Goal: Answer question/provide support: Share knowledge or assist other users

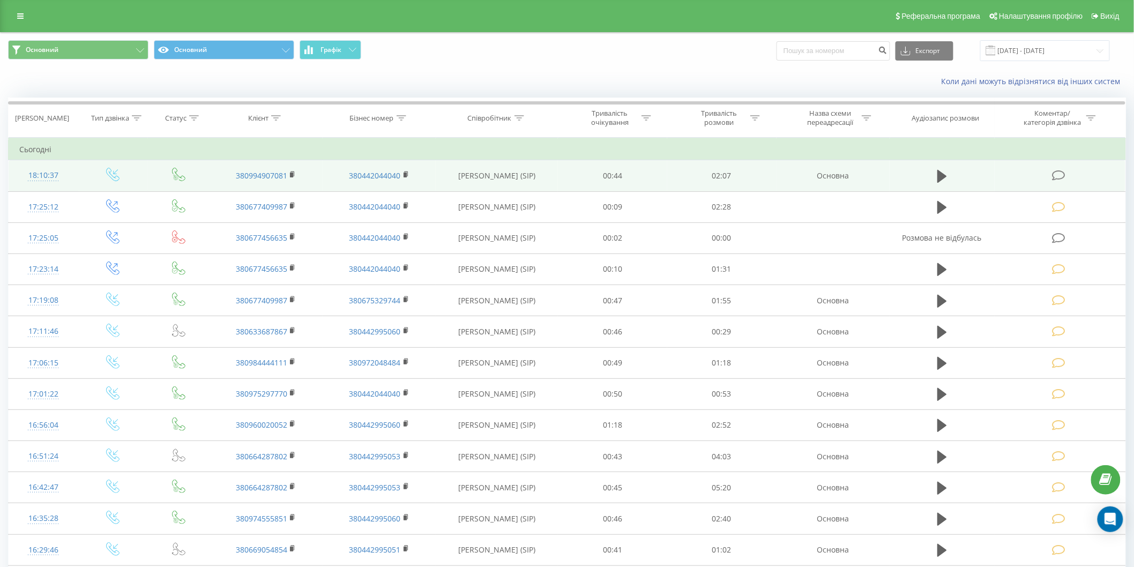
click at [1060, 179] on icon at bounding box center [1058, 175] width 13 height 11
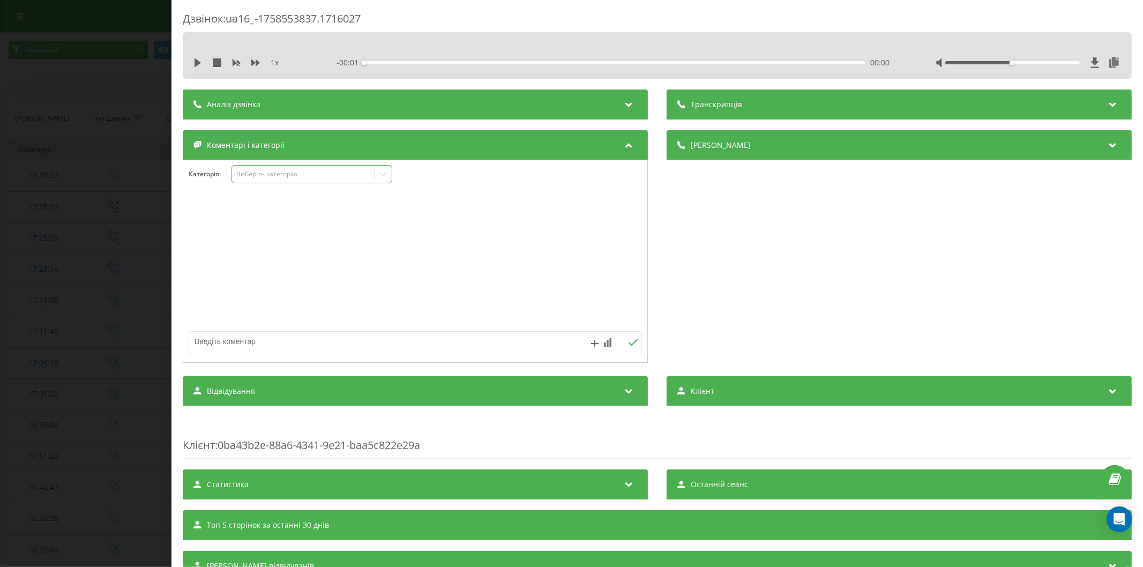
click at [265, 166] on div "Виберіть категорію" at bounding box center [311, 174] width 161 height 18
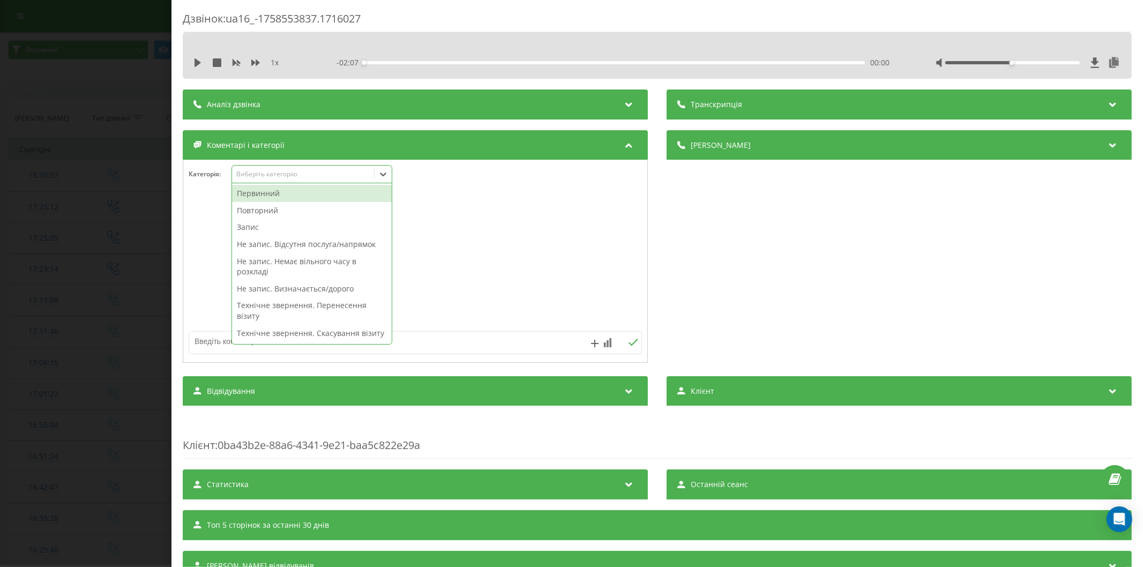
click at [291, 209] on div "Повторний" at bounding box center [312, 210] width 160 height 17
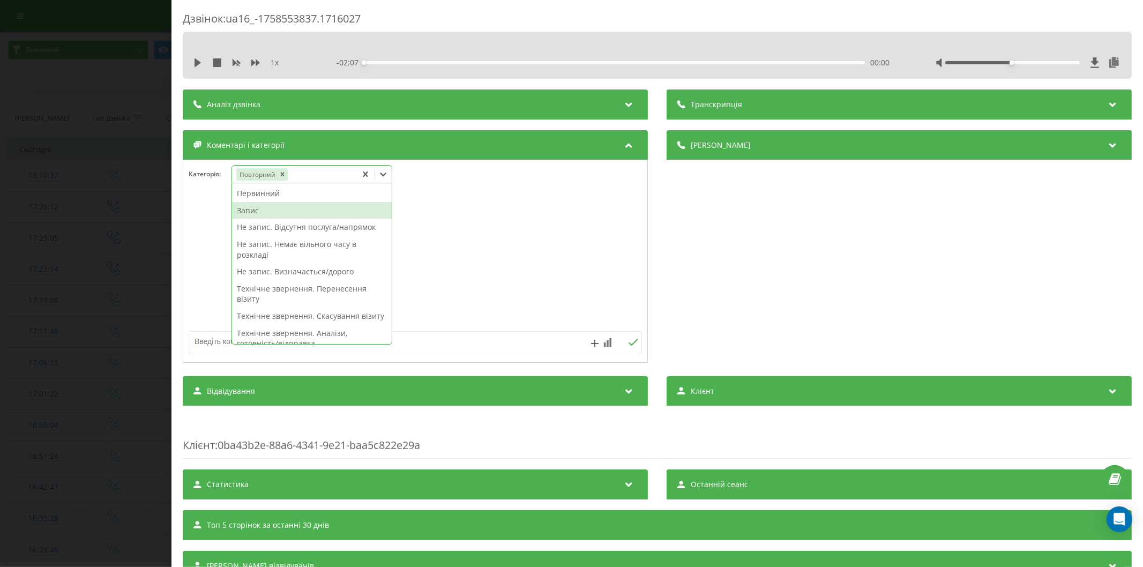
click at [298, 212] on div "Запис" at bounding box center [312, 210] width 160 height 17
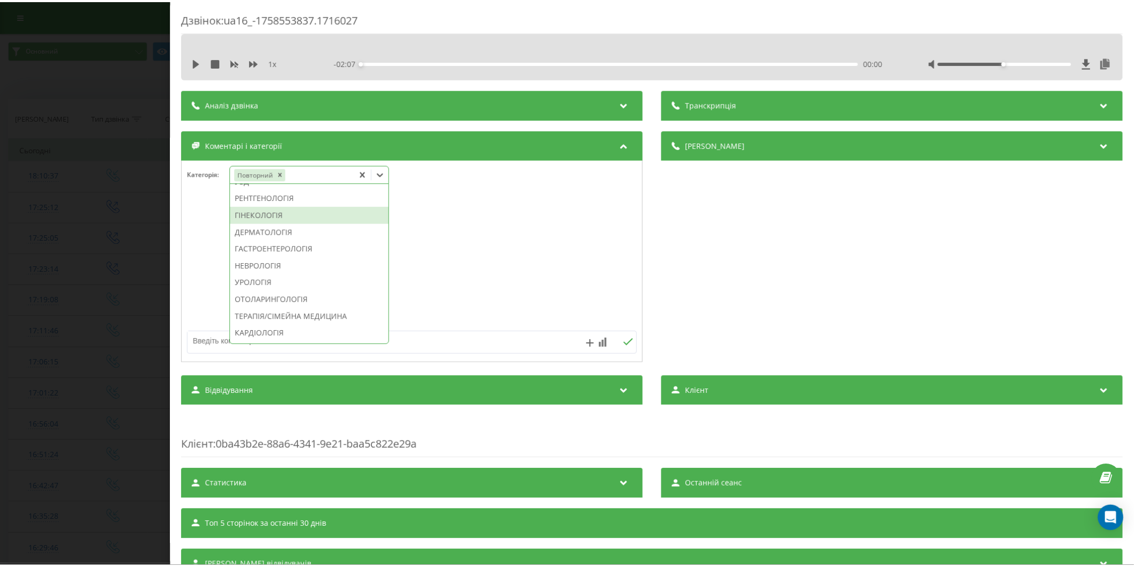
scroll to position [340, 0]
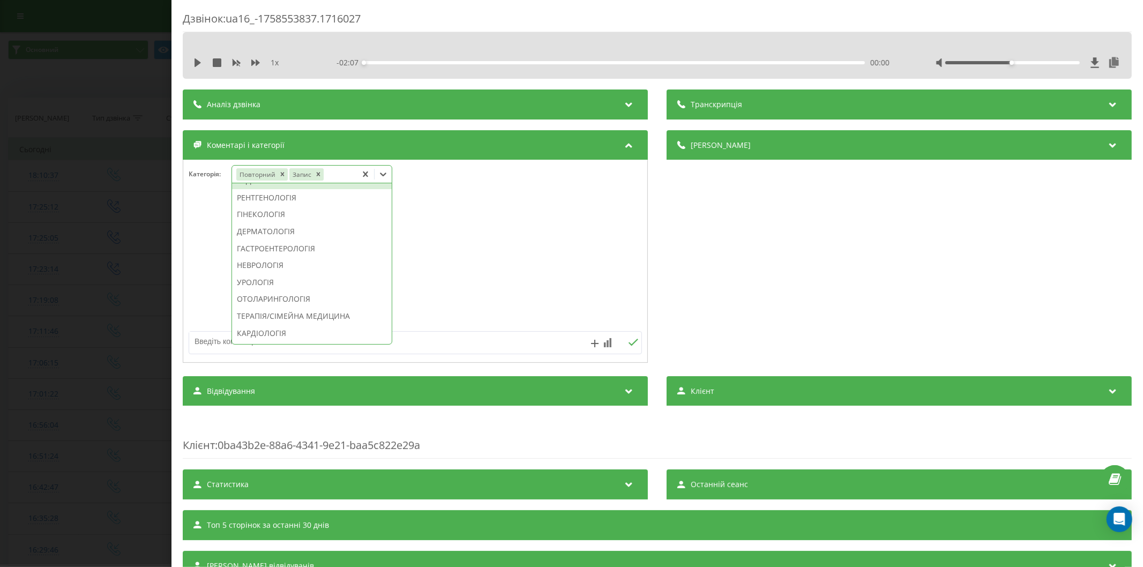
click at [293, 189] on div "УЗД" at bounding box center [312, 180] width 160 height 17
click at [550, 243] on div at bounding box center [415, 261] width 464 height 129
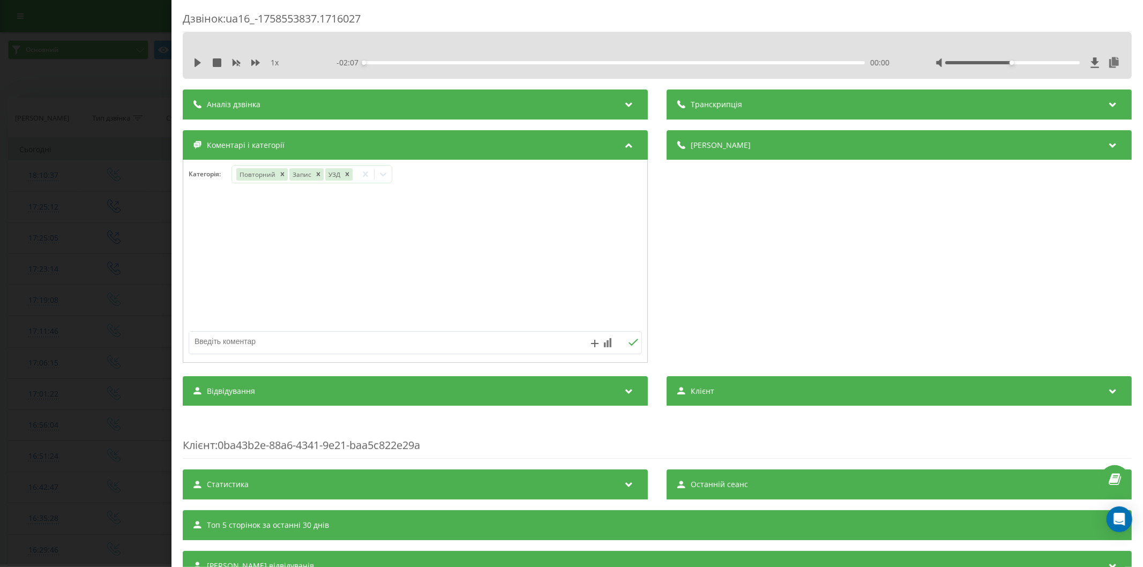
click at [104, 305] on div "Дзвінок : ua16_-1758553837.1716027 1 x - 02:07 00:00 00:00 Транскрипція Для AI-…" at bounding box center [571, 283] width 1143 height 567
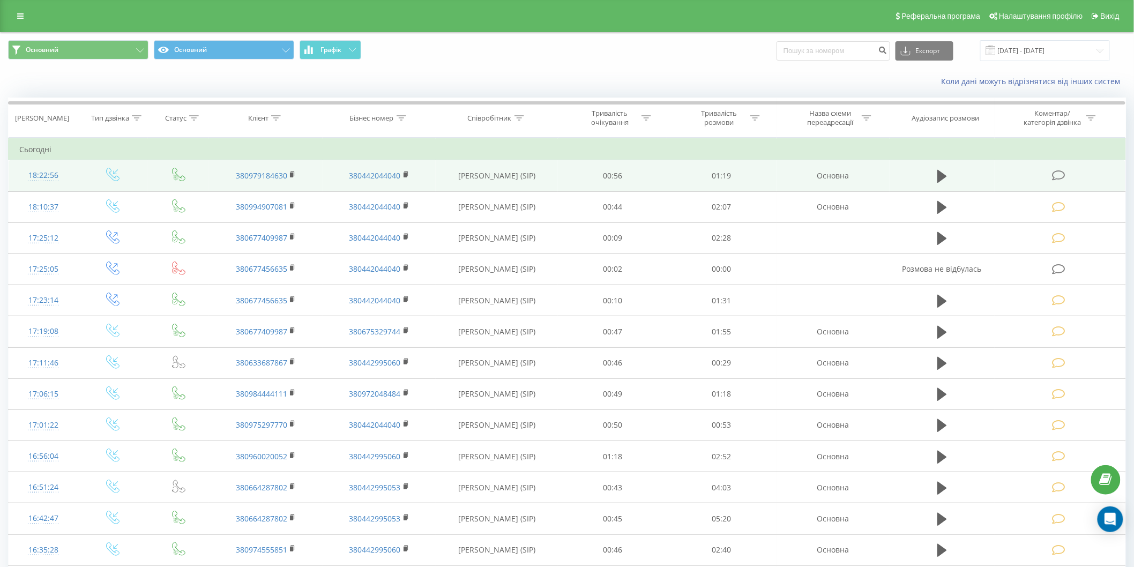
click at [1058, 176] on icon at bounding box center [1058, 175] width 13 height 11
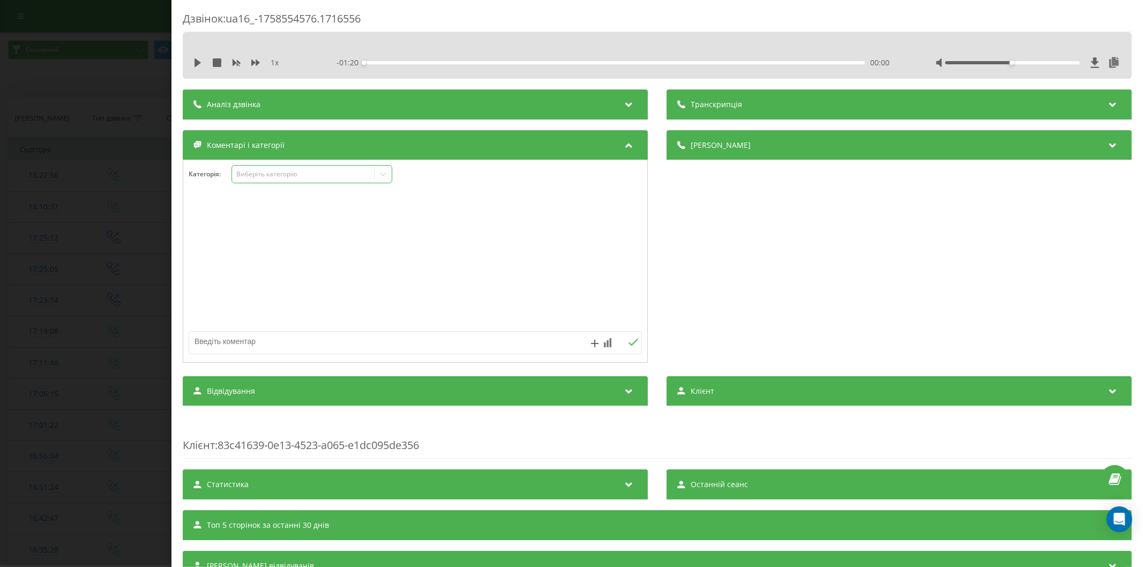
click at [275, 172] on div "Виберіть категорію" at bounding box center [303, 174] width 134 height 9
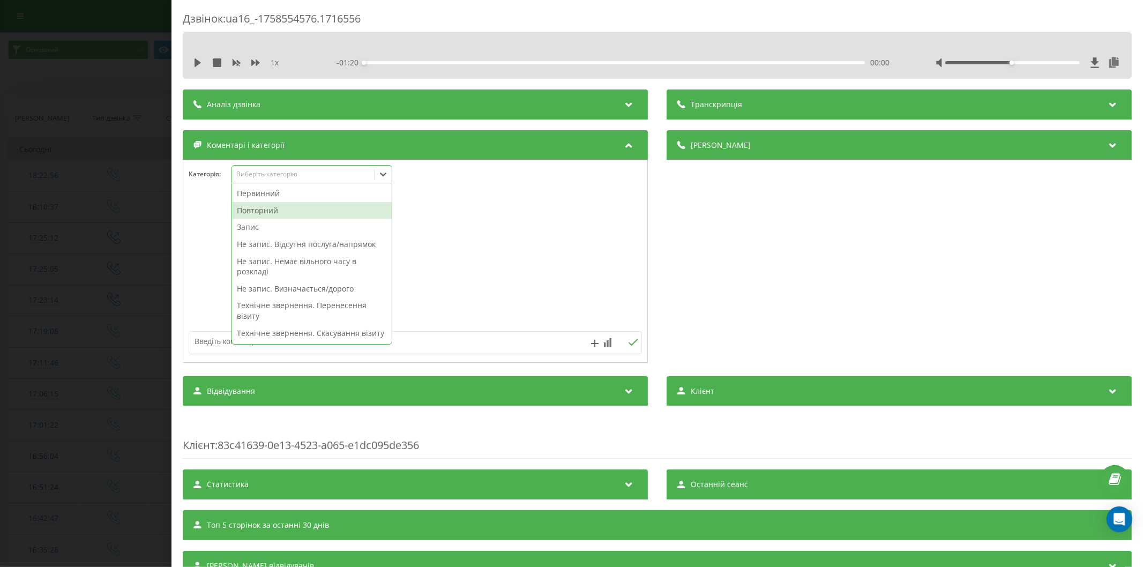
click at [283, 211] on div "Повторний" at bounding box center [312, 210] width 160 height 17
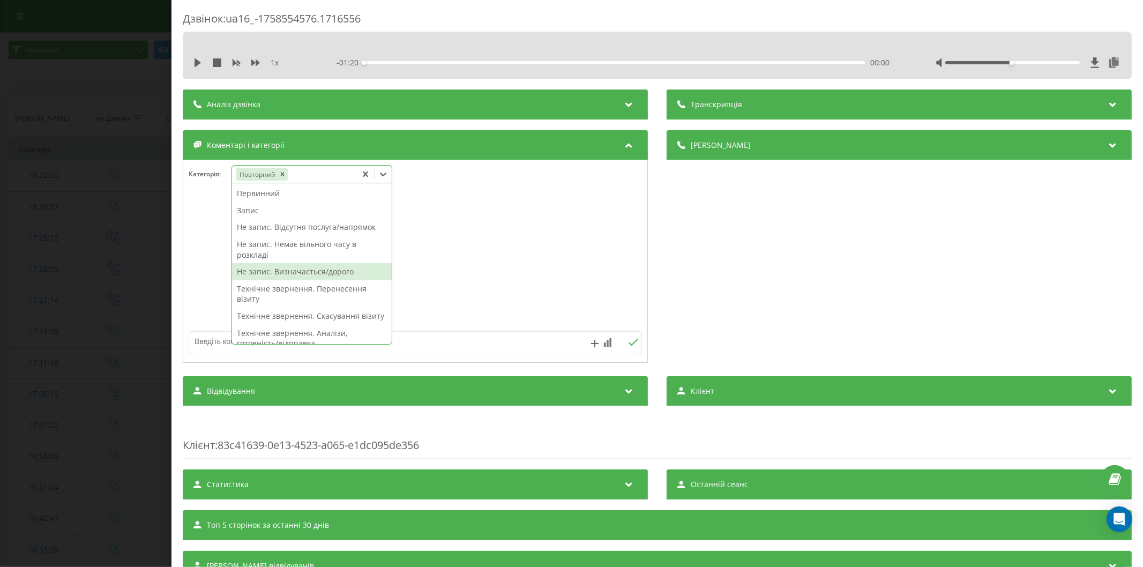
click at [317, 271] on div "Не запис. Визначається/дорого" at bounding box center [312, 271] width 160 height 17
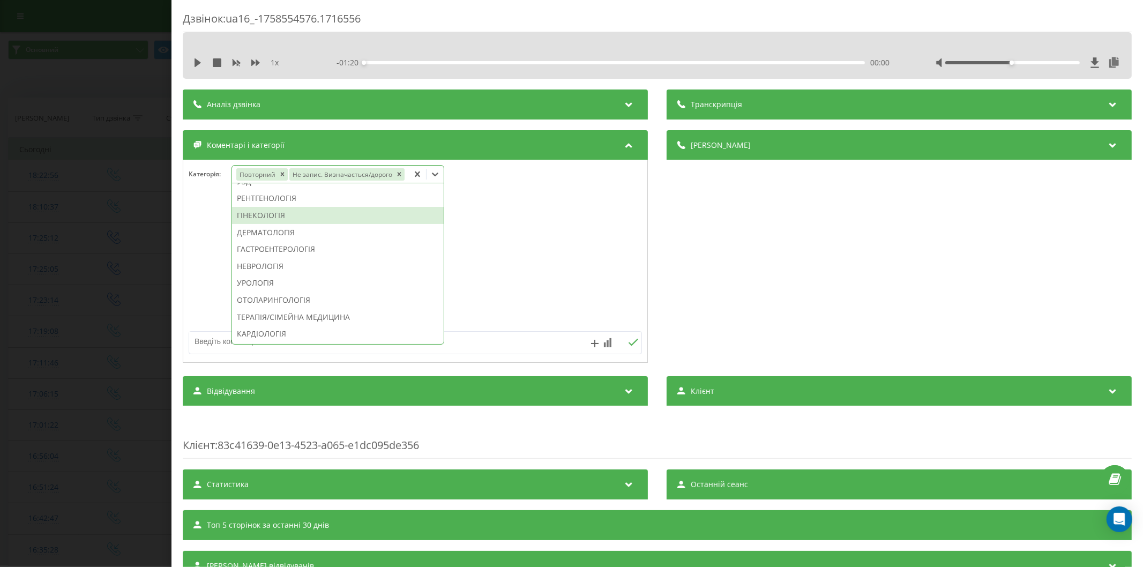
scroll to position [217, 0]
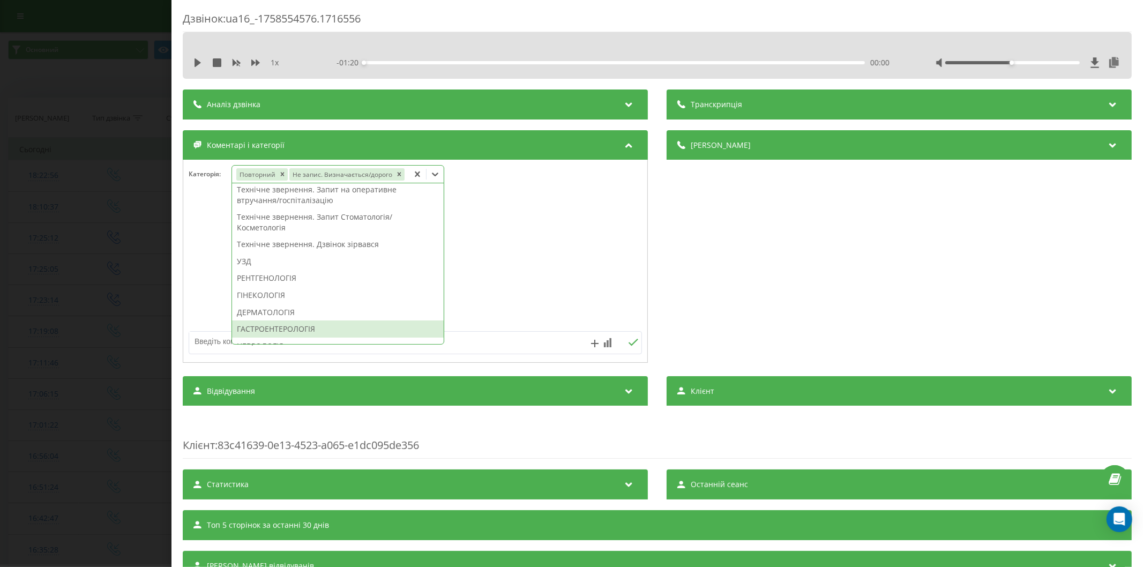
click at [297, 328] on div "ГАСТРОЕНТЕРОЛОГІЯ" at bounding box center [338, 328] width 212 height 17
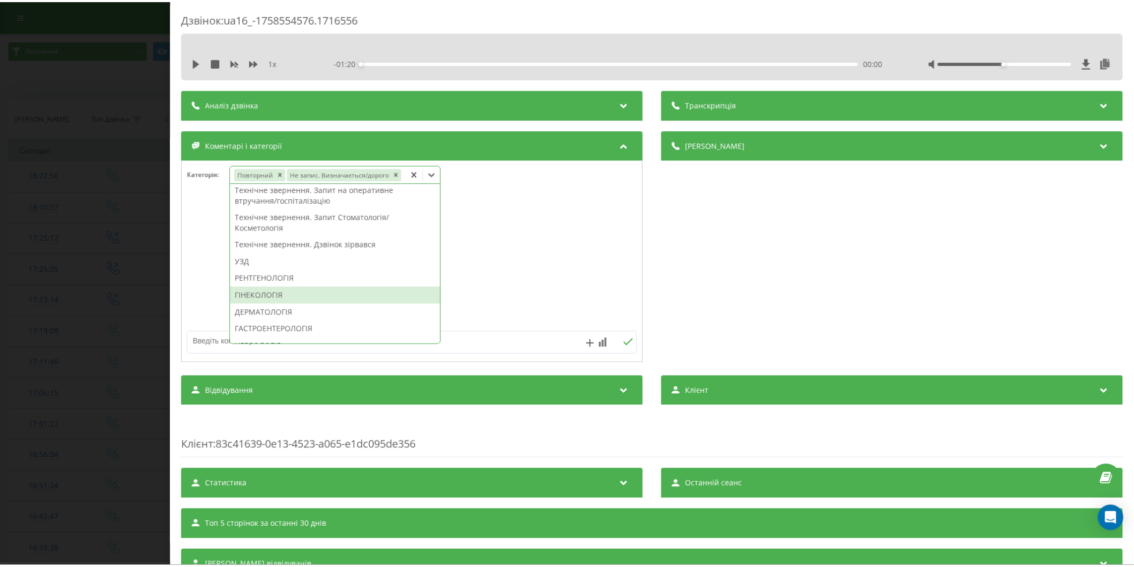
scroll to position [207, 0]
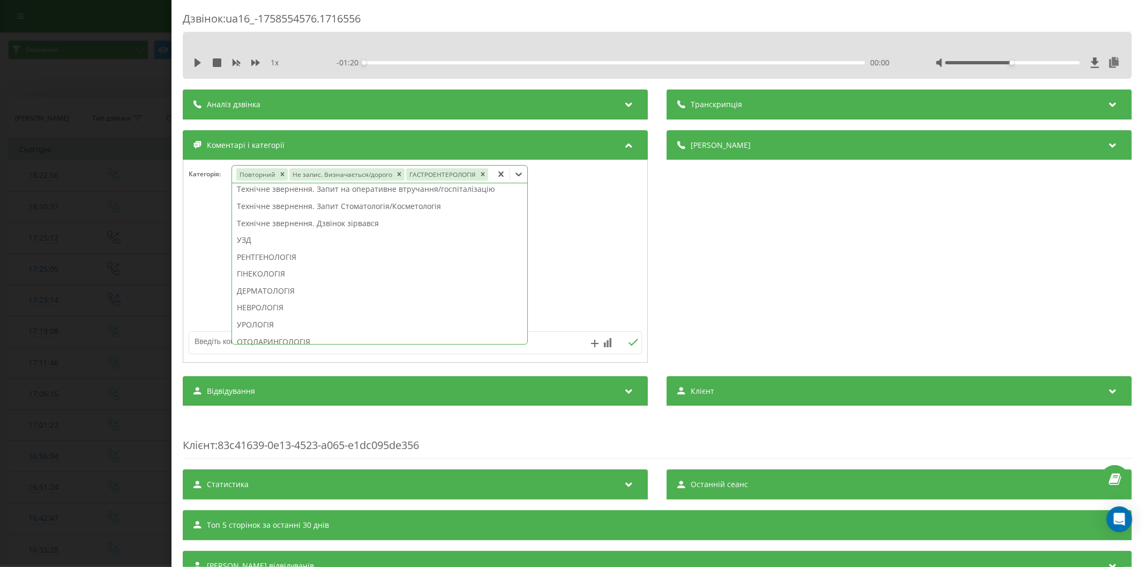
click at [543, 228] on div at bounding box center [415, 261] width 464 height 129
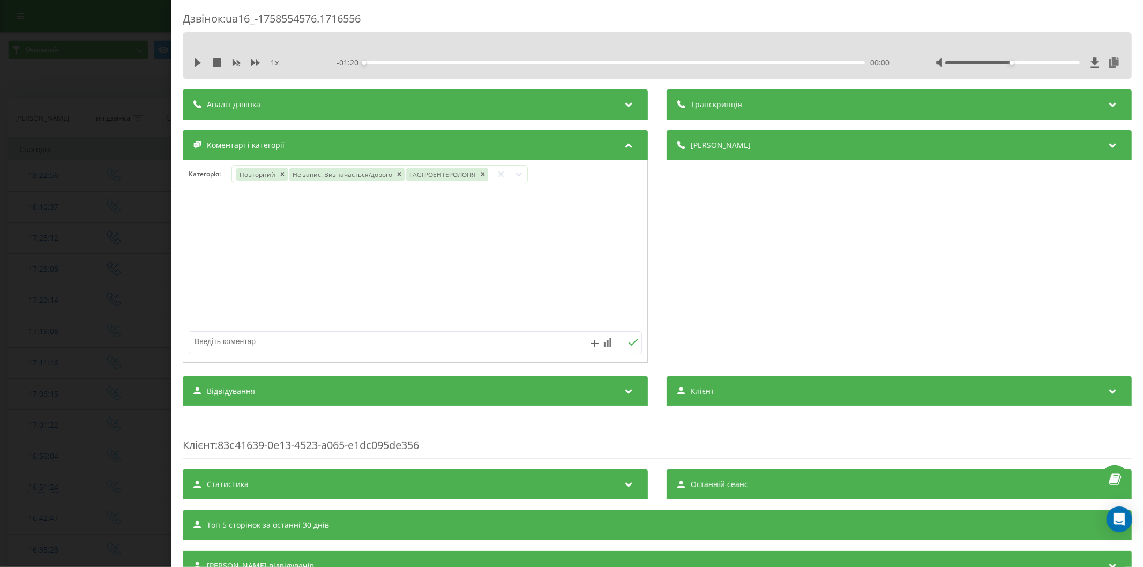
click at [156, 205] on div "Дзвінок : ua16_-1758554576.1716556 1 x - 01:20 00:00 00:00 Транскрипція Для AI-…" at bounding box center [571, 283] width 1143 height 567
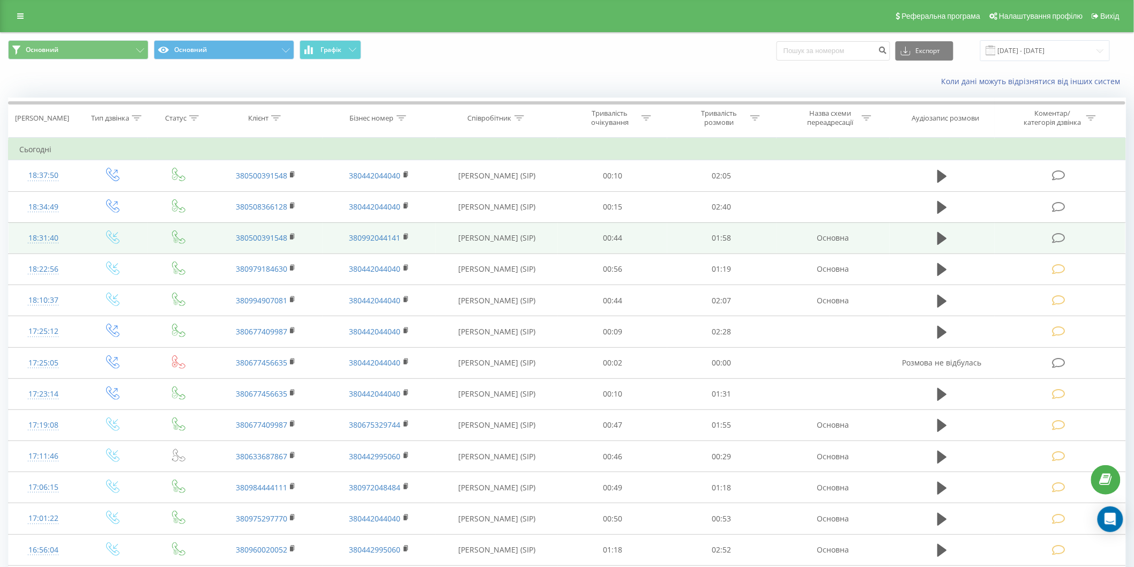
click at [1063, 241] on icon at bounding box center [1058, 237] width 13 height 11
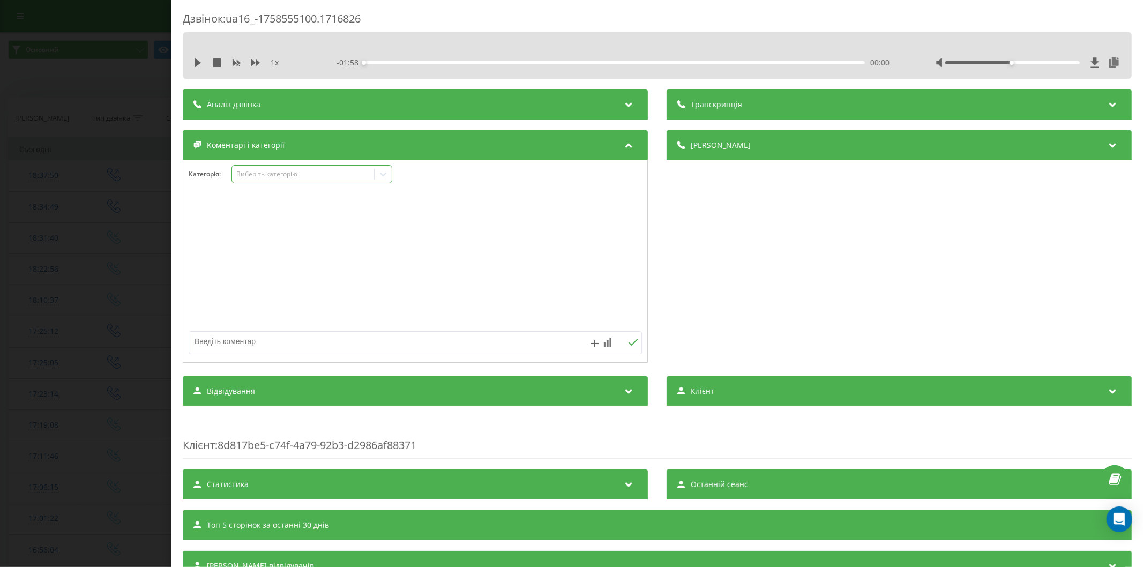
click at [297, 172] on div "Виберіть категорію" at bounding box center [303, 174] width 134 height 9
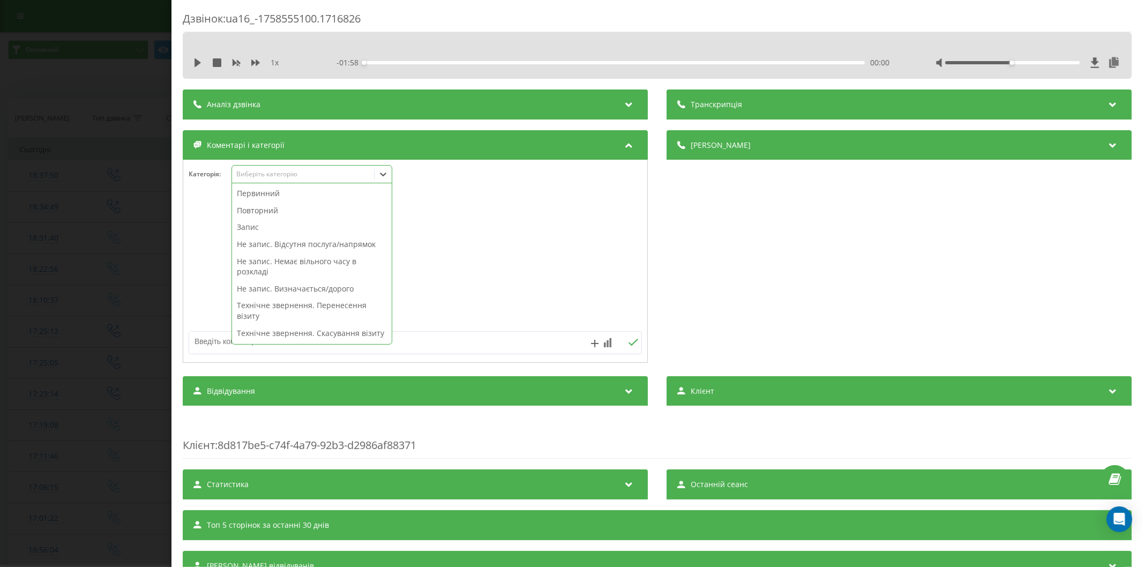
scroll to position [119, 0]
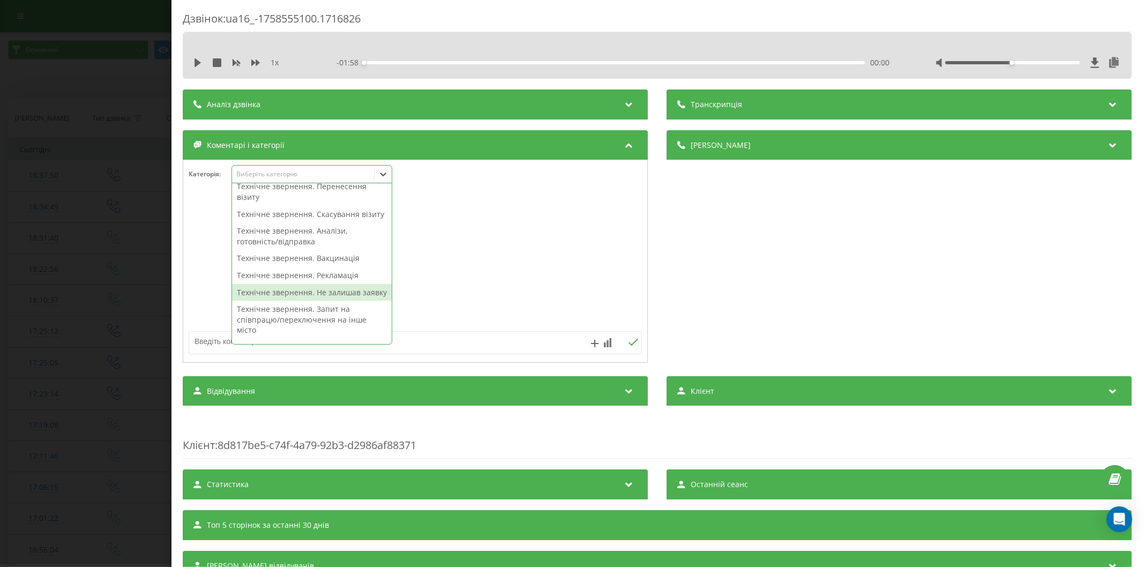
click at [320, 301] on div "Технічне звернення. Не залишав заявку" at bounding box center [312, 292] width 160 height 17
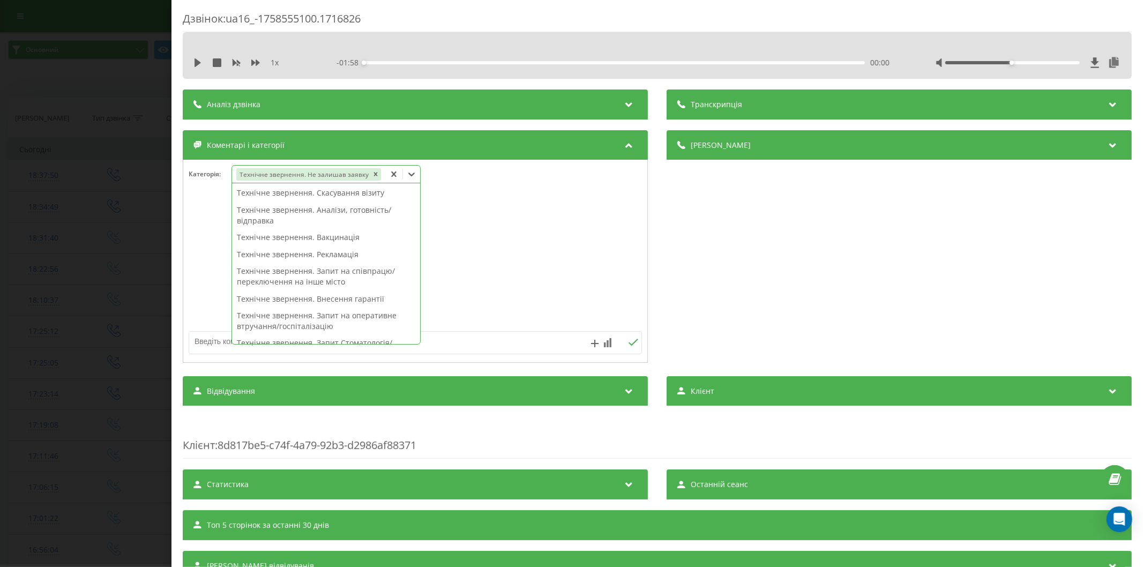
scroll to position [109, 0]
click at [475, 344] on textarea at bounding box center [370, 341] width 362 height 19
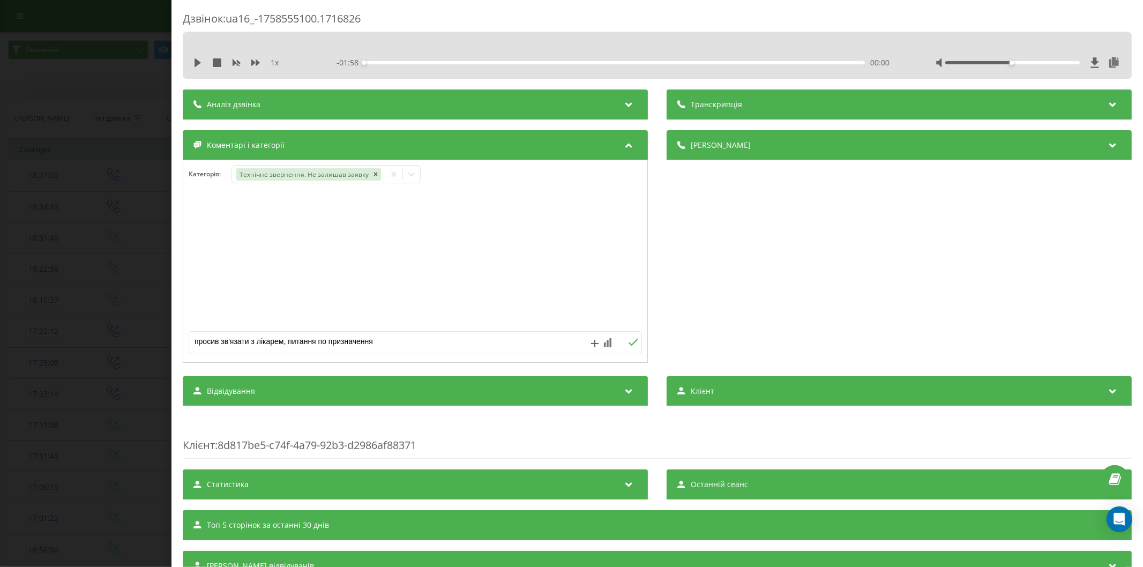
type textarea "просив зв'язати з лікарем, питання по призначенням"
click at [628, 344] on icon at bounding box center [633, 342] width 10 height 7
click at [47, 235] on div "Дзвінок : ua16_-1758555100.1716826 1 x - 01:58 00:00 00:00 Транскрипція Для AI-…" at bounding box center [571, 283] width 1143 height 567
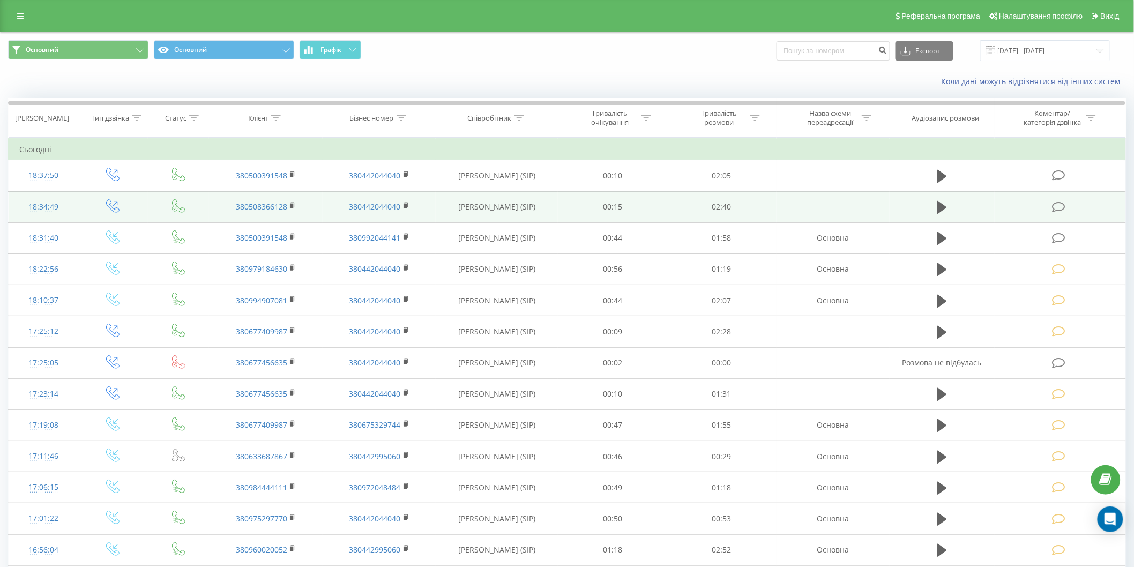
click at [1058, 205] on icon at bounding box center [1058, 206] width 13 height 11
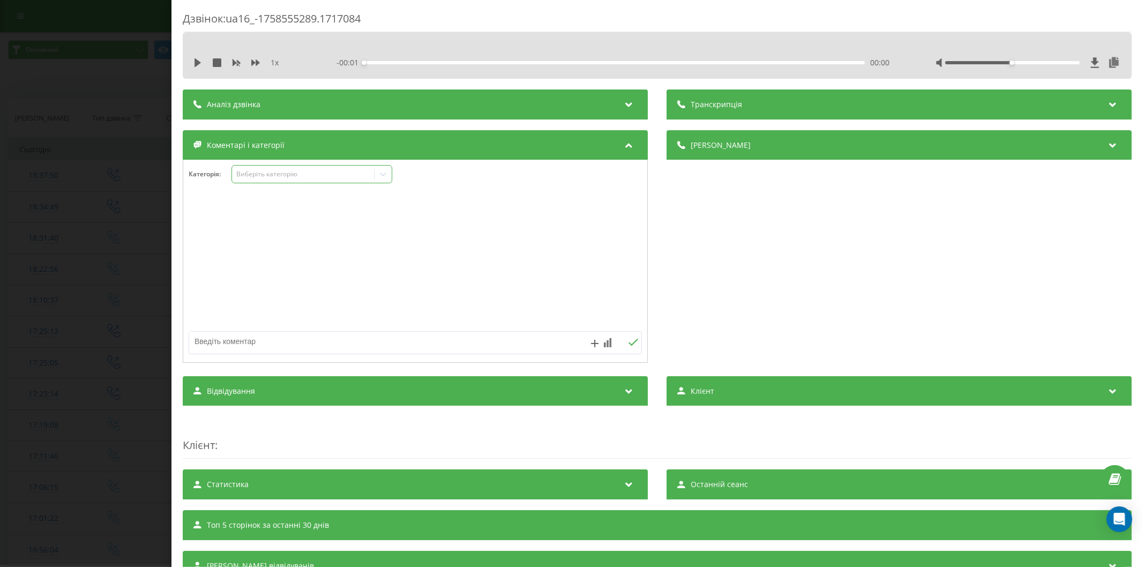
click at [295, 168] on div "Виберіть категорію" at bounding box center [311, 174] width 161 height 18
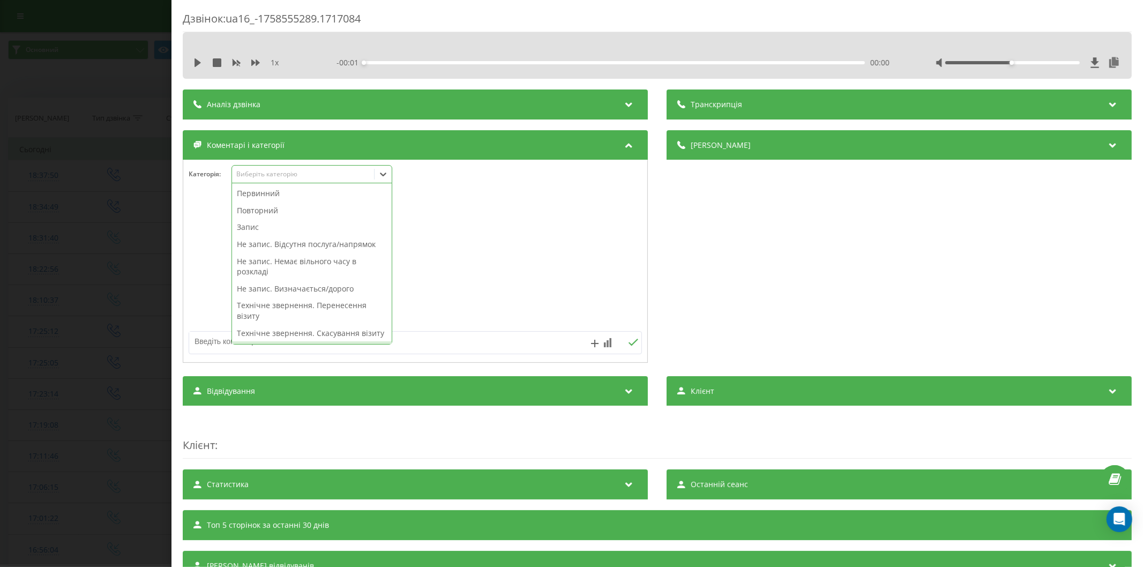
scroll to position [119, 0]
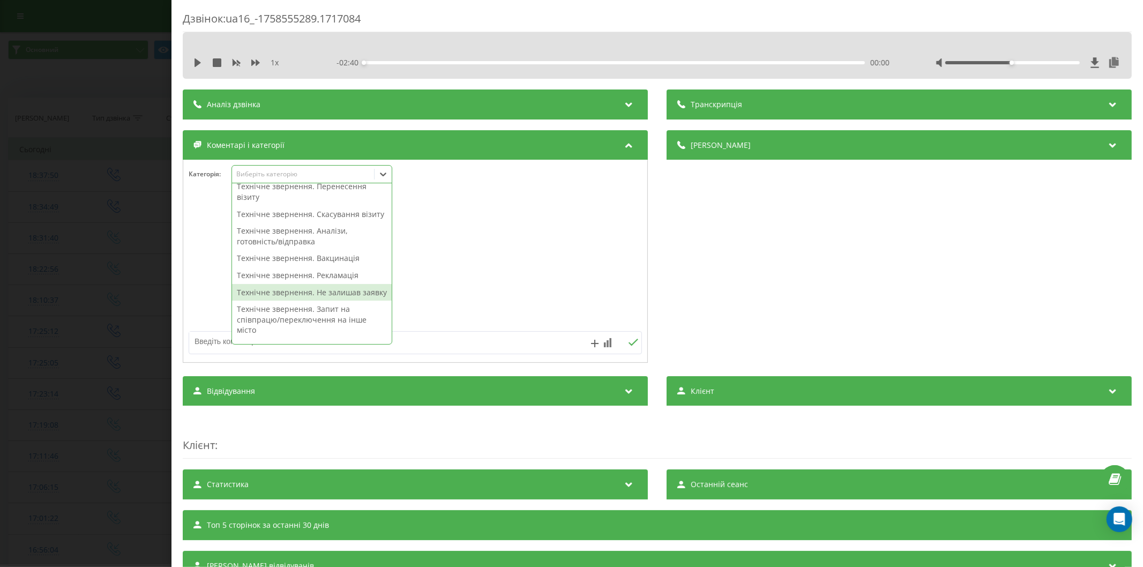
click at [321, 301] on div "Технічне звернення. Не залишав заявку" at bounding box center [312, 292] width 160 height 17
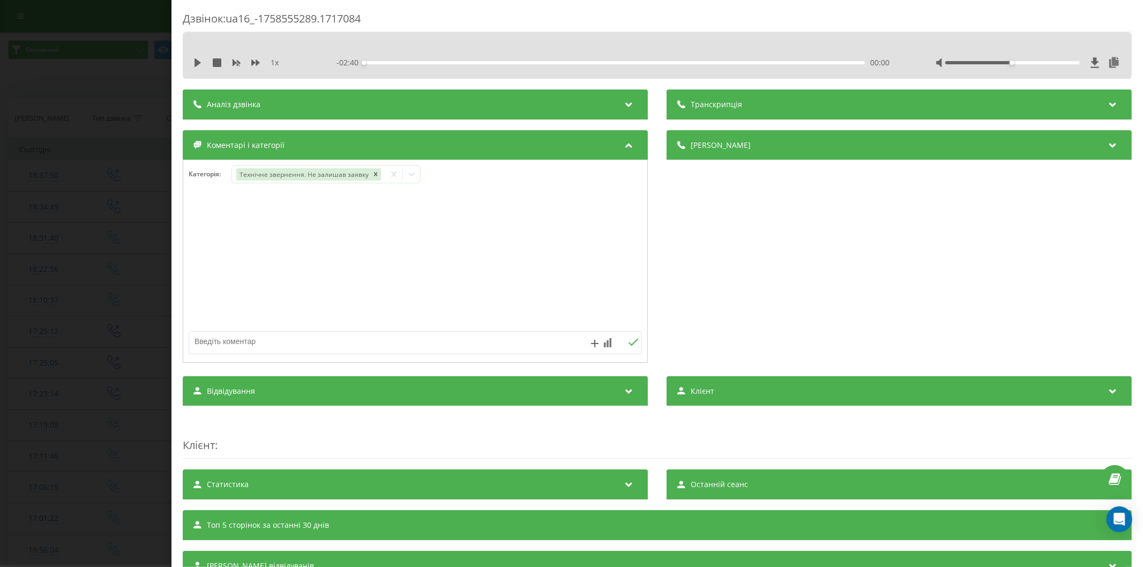
click at [457, 343] on textarea at bounding box center [370, 341] width 362 height 19
type textarea "внутрішній дзвінок"
click at [628, 343] on icon at bounding box center [633, 342] width 10 height 7
click at [108, 287] on div "Дзвінок : ua16_-1758555289.1717084 1 x - 02:40 00:00 00:00 Транскрипція Для AI-…" at bounding box center [571, 283] width 1143 height 567
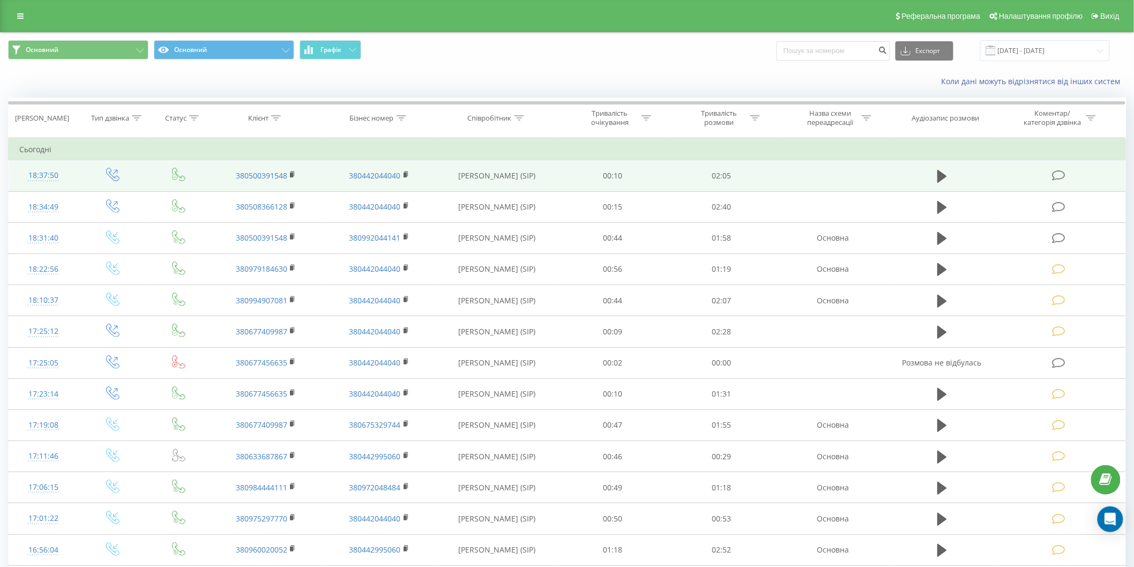
click at [1049, 174] on td at bounding box center [1059, 175] width 131 height 31
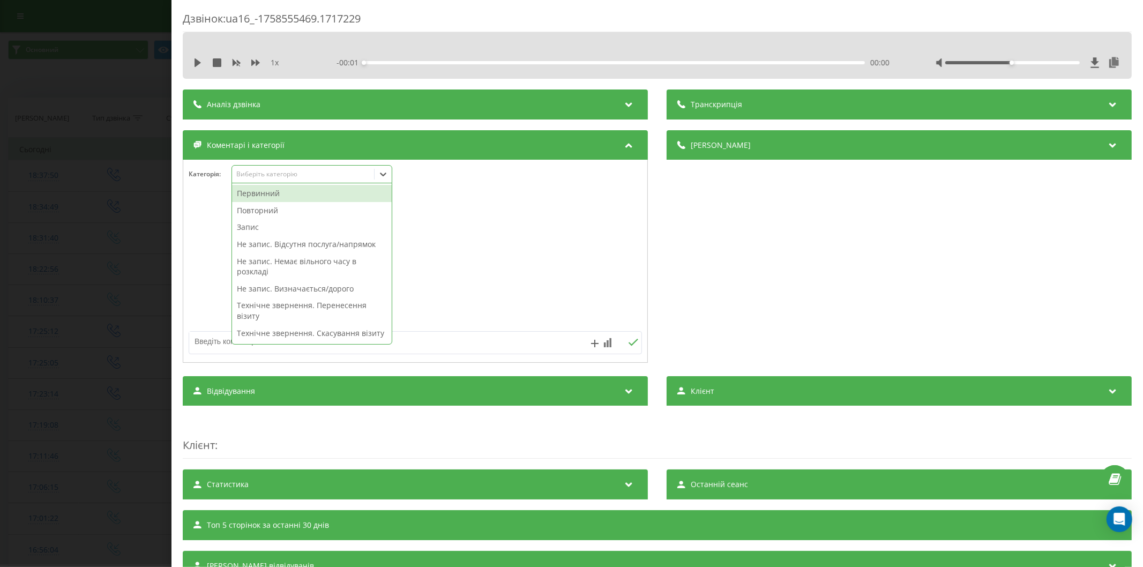
click at [298, 168] on div "Виберіть категорію" at bounding box center [311, 174] width 161 height 18
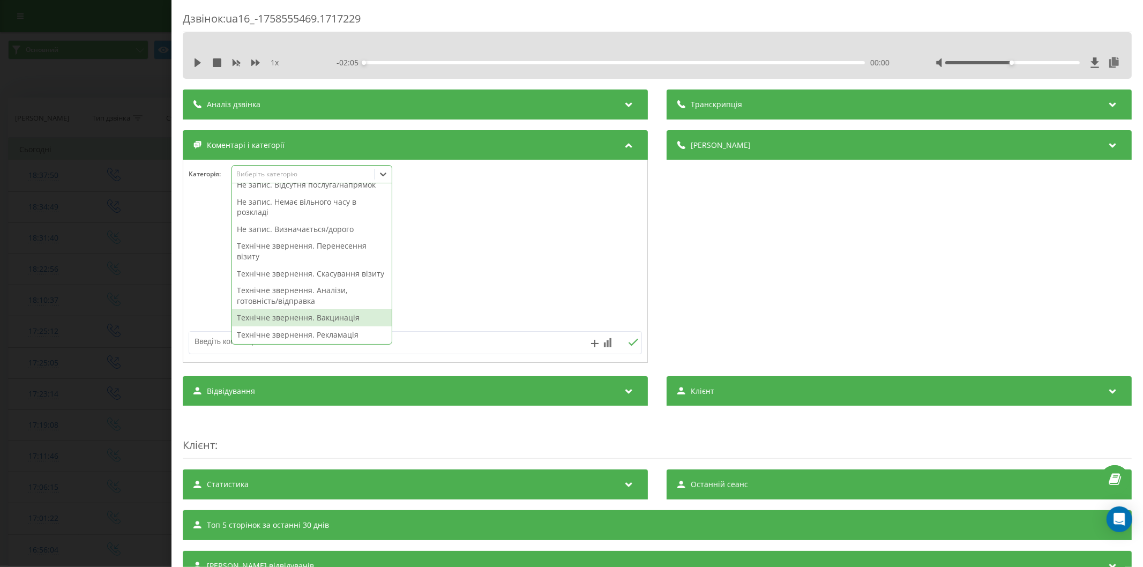
scroll to position [119, 0]
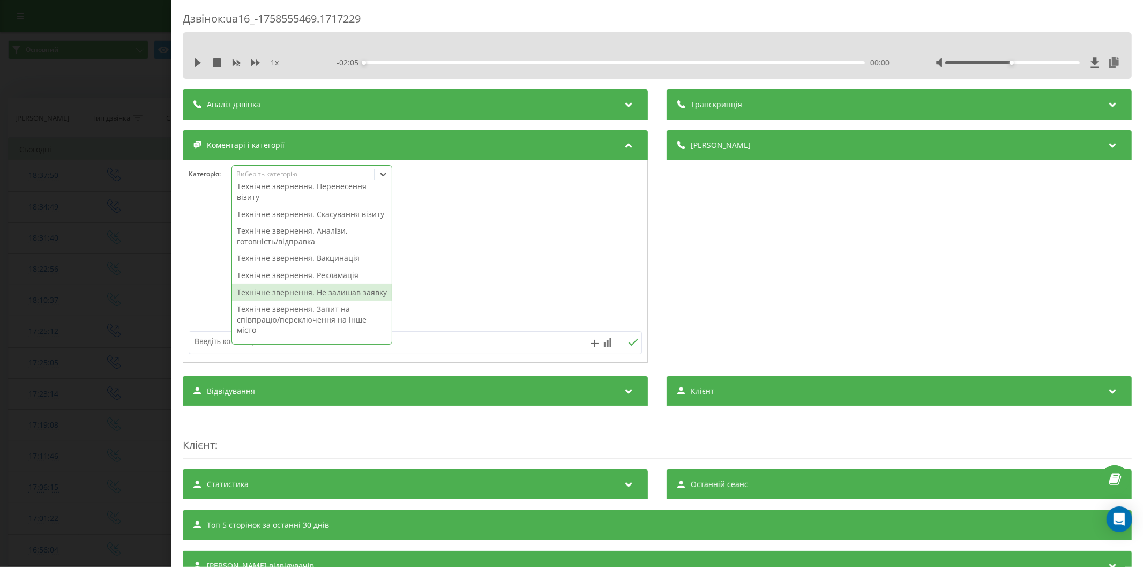
click at [344, 301] on div "Технічне звернення. Не залишав заявку" at bounding box center [312, 292] width 160 height 17
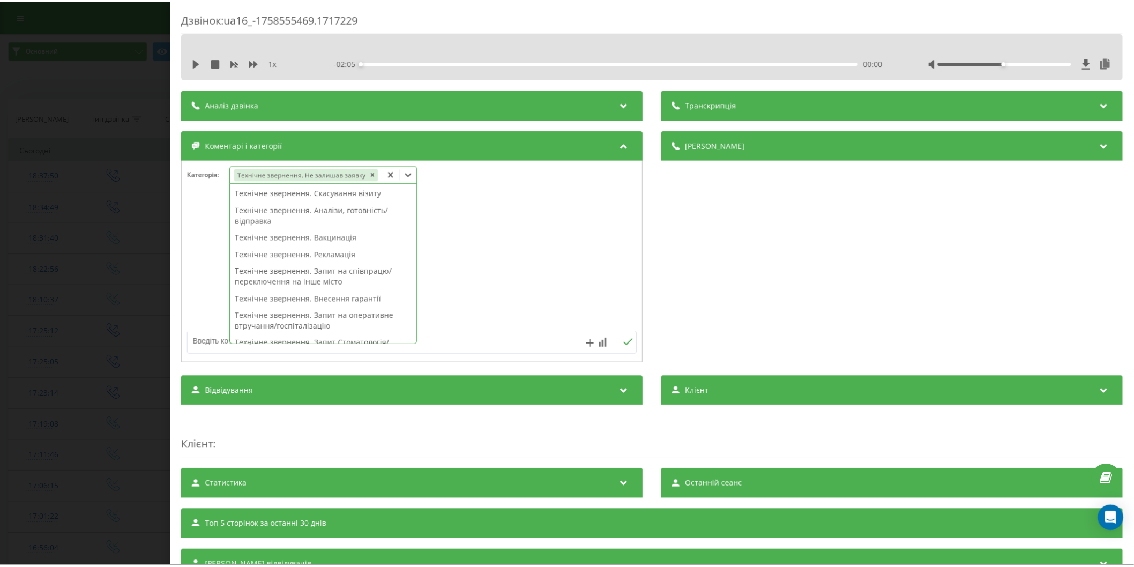
scroll to position [109, 0]
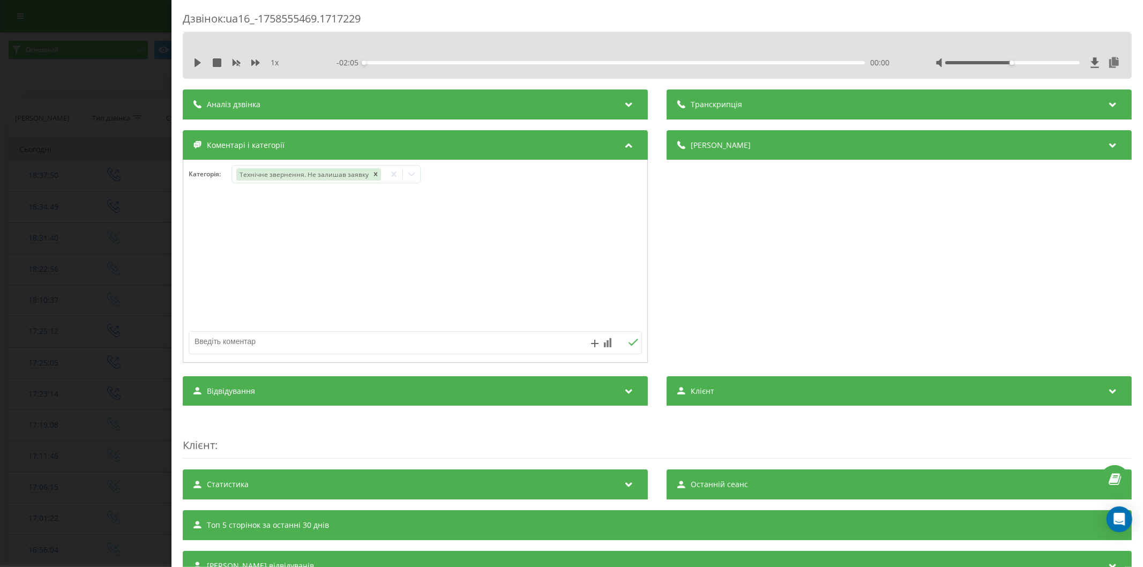
click at [451, 343] on textarea at bounding box center [370, 341] width 362 height 19
type textarea "зворотній зв'язок по запиту"
click at [623, 336] on div "зворотній зв'язок по запиту" at bounding box center [415, 342] width 453 height 23
click at [628, 342] on icon at bounding box center [633, 342] width 10 height 7
click at [85, 254] on div "Дзвінок : ua16_-1758555469.1717229 1 x - 02:05 00:00 00:00 Транскрипція Для AI-…" at bounding box center [571, 283] width 1143 height 567
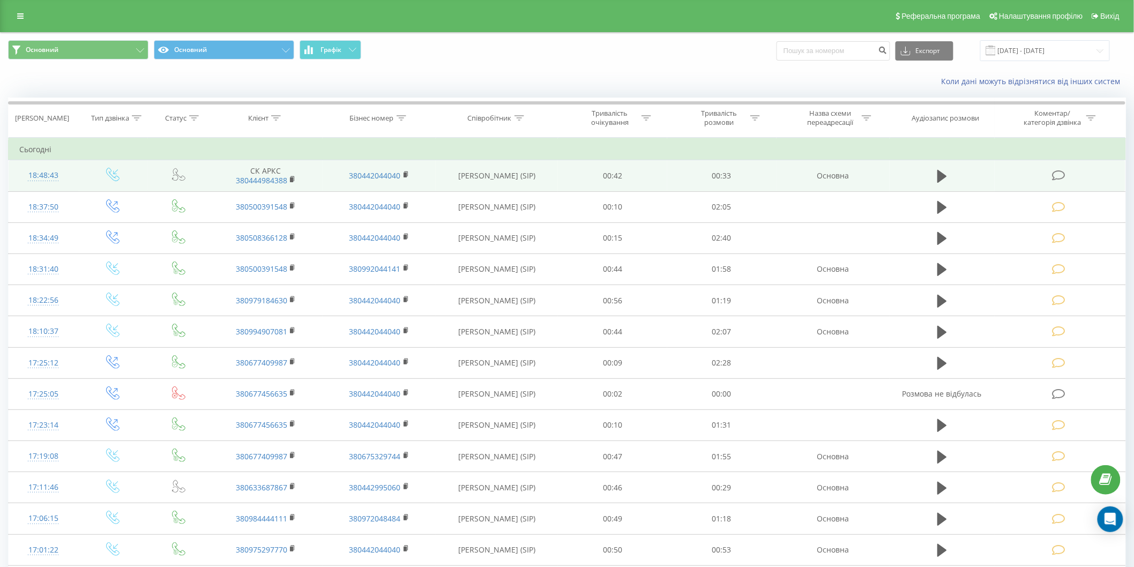
click at [1062, 172] on icon at bounding box center [1058, 175] width 13 height 11
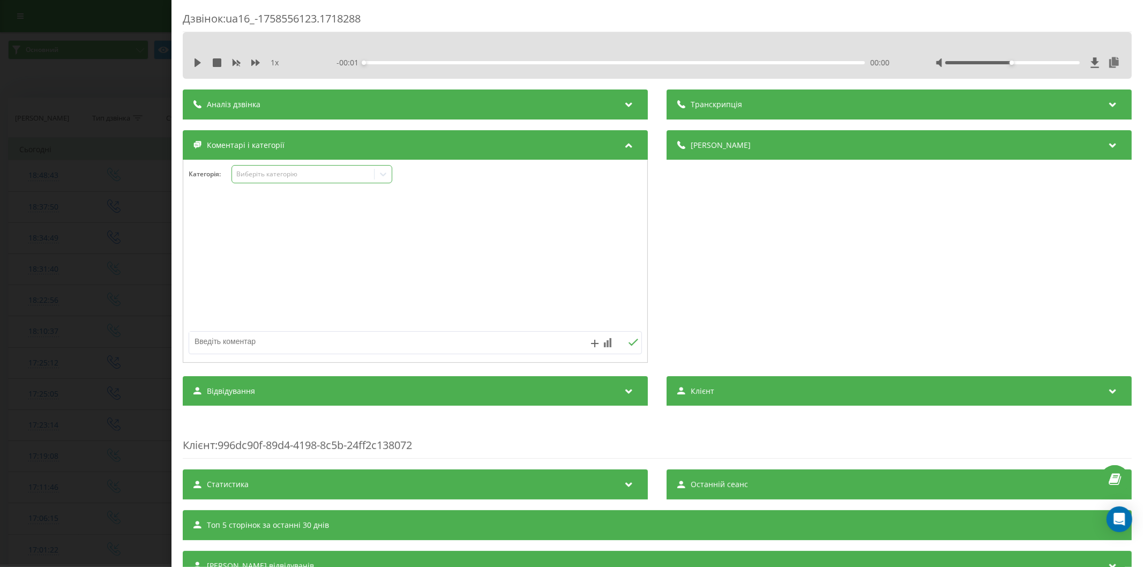
click at [300, 182] on div "Виберіть категорію" at bounding box center [311, 174] width 161 height 18
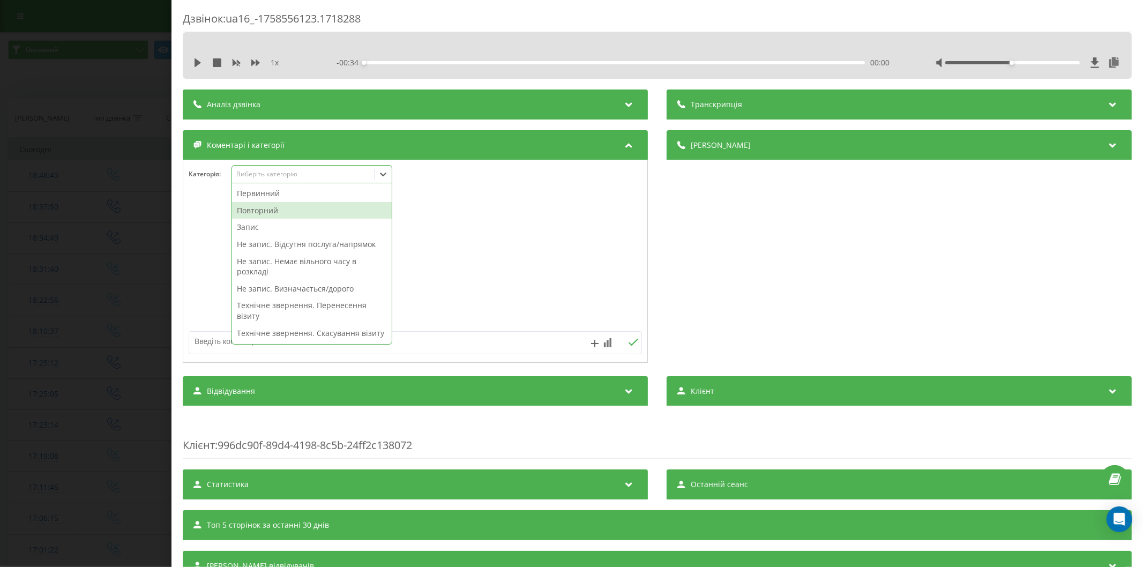
click at [295, 202] on div "Повторний" at bounding box center [312, 210] width 160 height 17
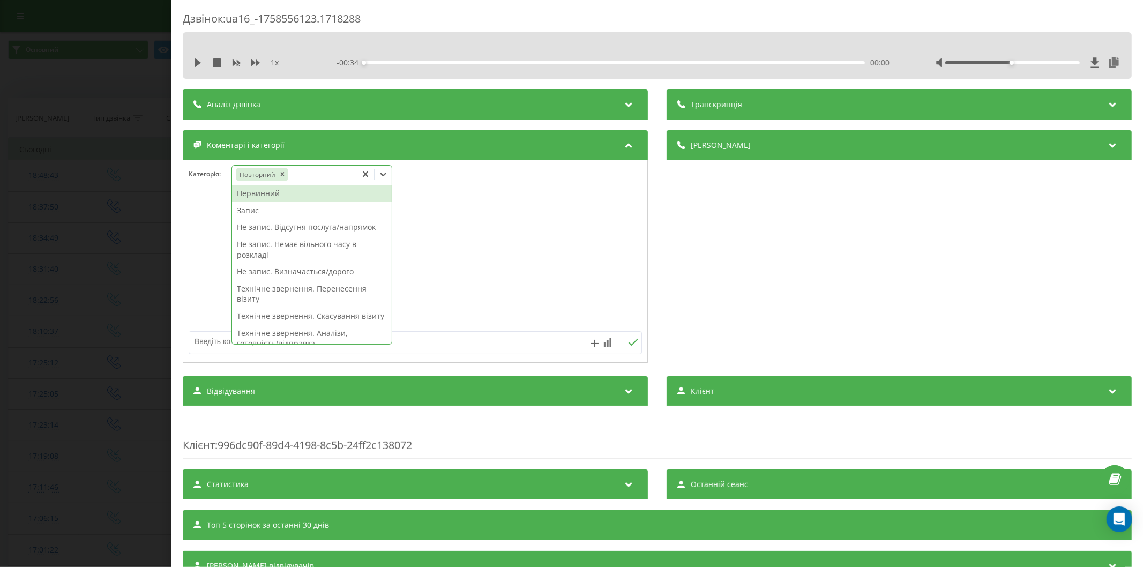
click at [295, 193] on div "Первинний" at bounding box center [312, 193] width 160 height 17
click at [280, 177] on icon "Remove Повторний" at bounding box center [281, 173] width 7 height 7
click at [329, 276] on div "Не запис. Визначається/дорого" at bounding box center [312, 271] width 160 height 17
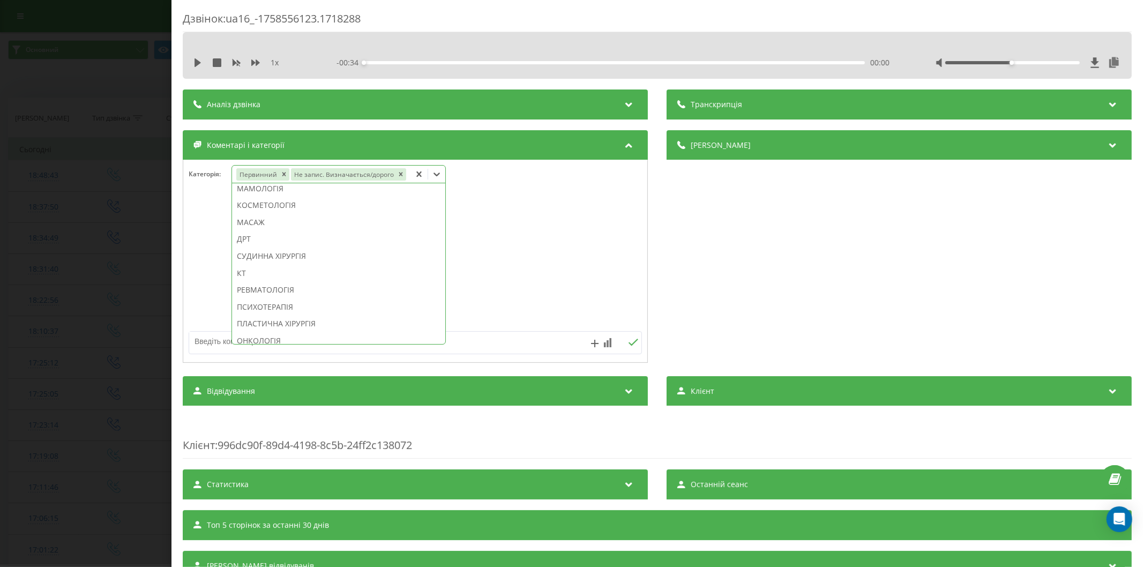
scroll to position [505, 0]
click at [298, 257] on div "ПЕДІАТРІЯ" at bounding box center [338, 261] width 213 height 17
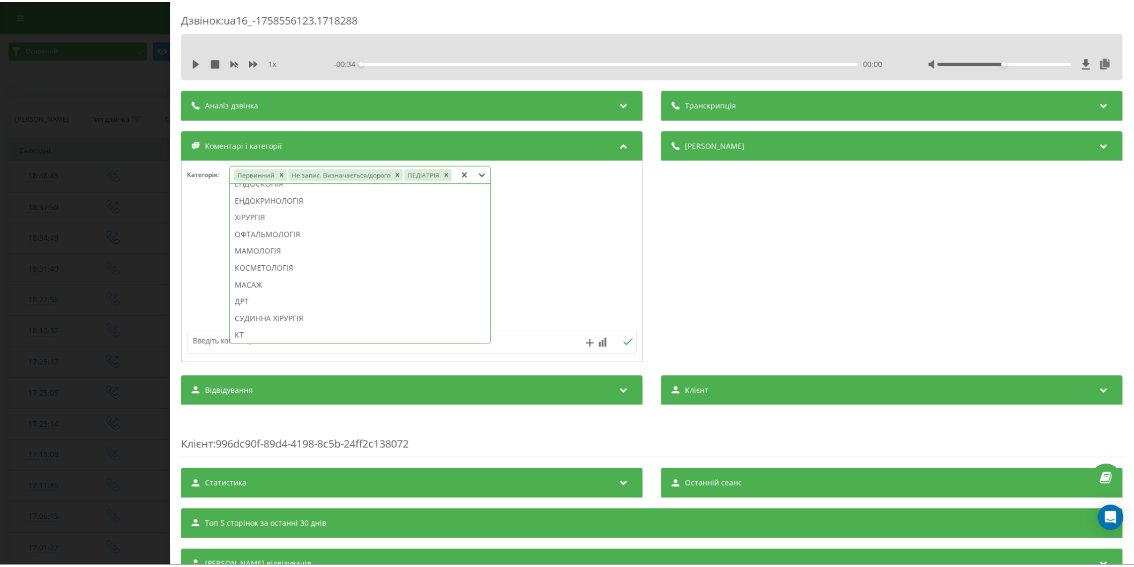
scroll to position [494, 0]
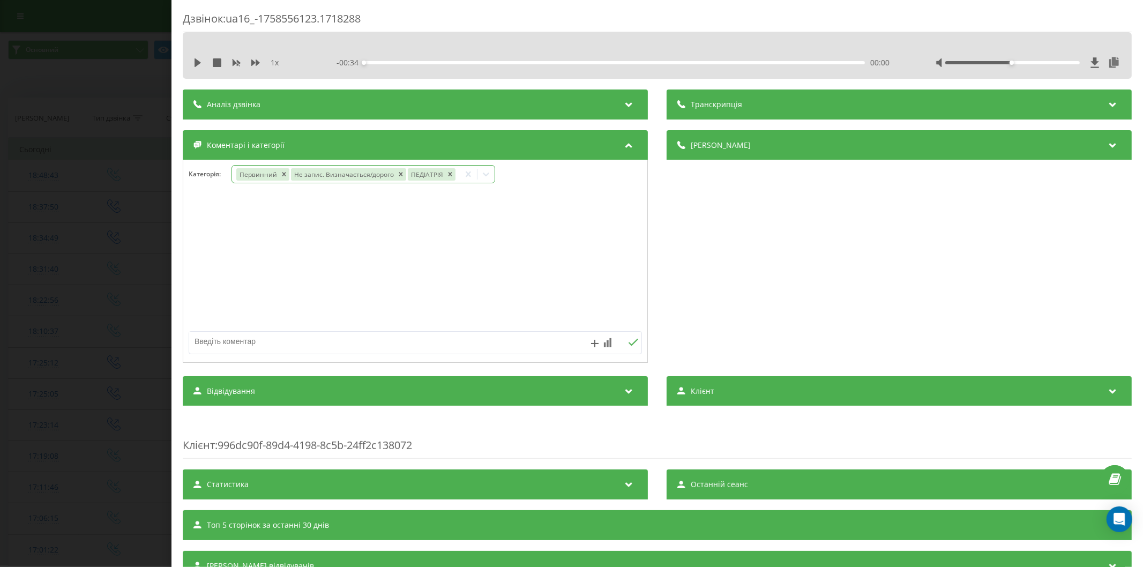
click at [576, 212] on div at bounding box center [415, 261] width 464 height 129
click at [125, 238] on div "Дзвінок : ua16_-1758556123.1718288 1 x - 00:34 00:00 00:00 Транскрипція Для AI-…" at bounding box center [571, 283] width 1143 height 567
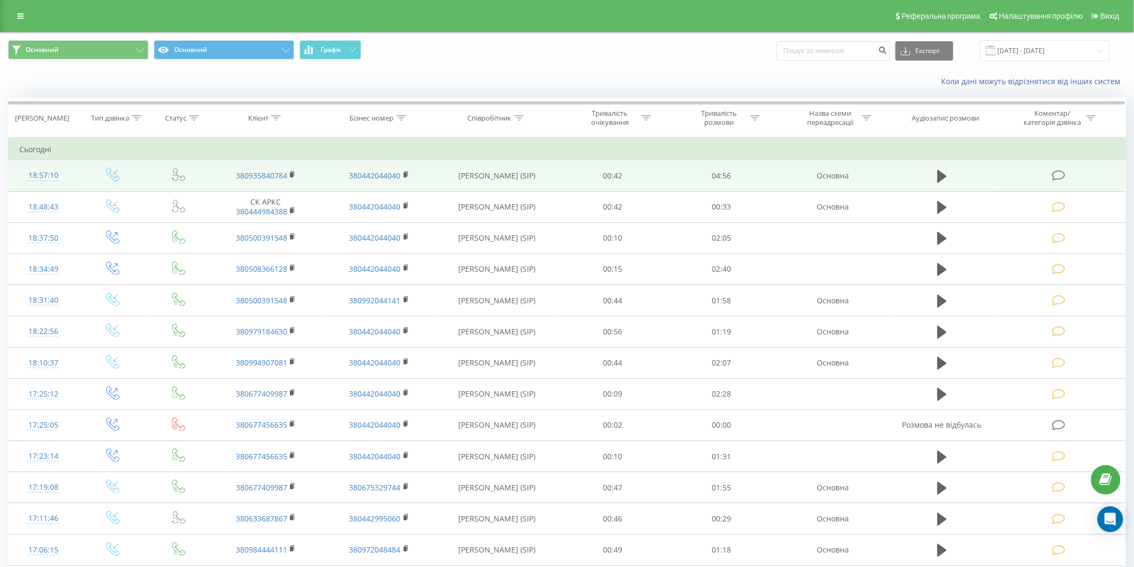
click at [1059, 177] on icon at bounding box center [1058, 175] width 13 height 11
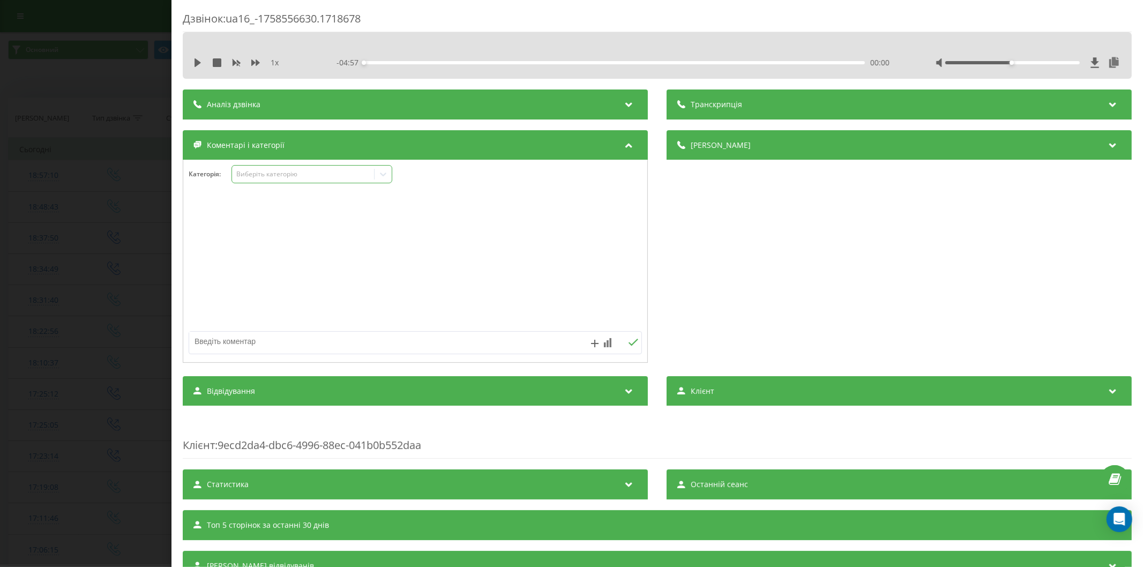
click at [267, 174] on div "Виберіть категорію" at bounding box center [303, 174] width 134 height 9
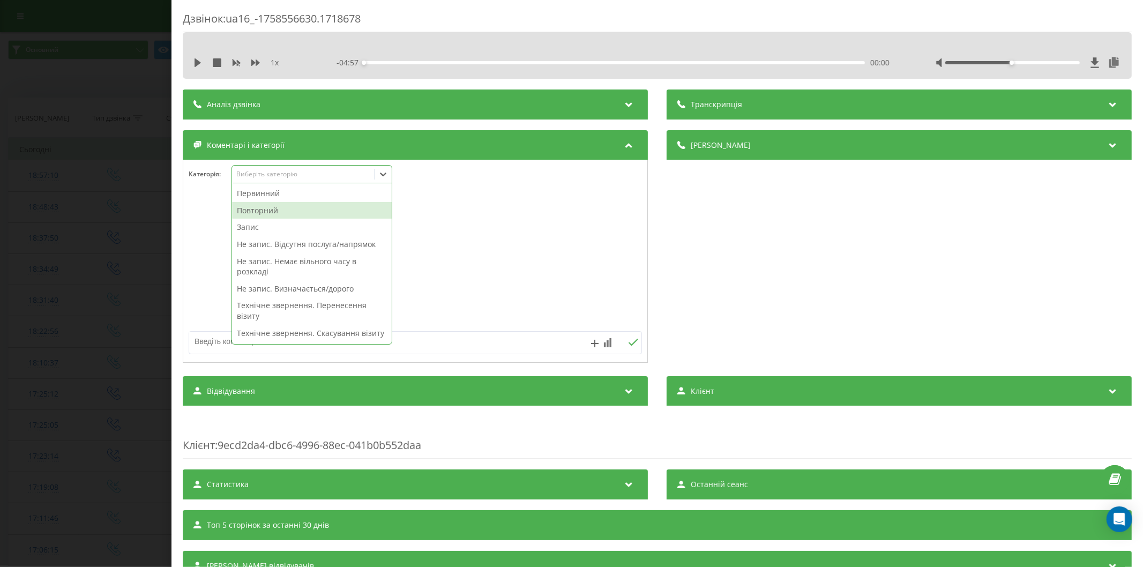
click at [276, 215] on div "Повторний" at bounding box center [312, 210] width 160 height 17
click at [267, 211] on div "Повторний" at bounding box center [312, 210] width 160 height 17
click at [267, 211] on div "Запис" at bounding box center [312, 210] width 160 height 17
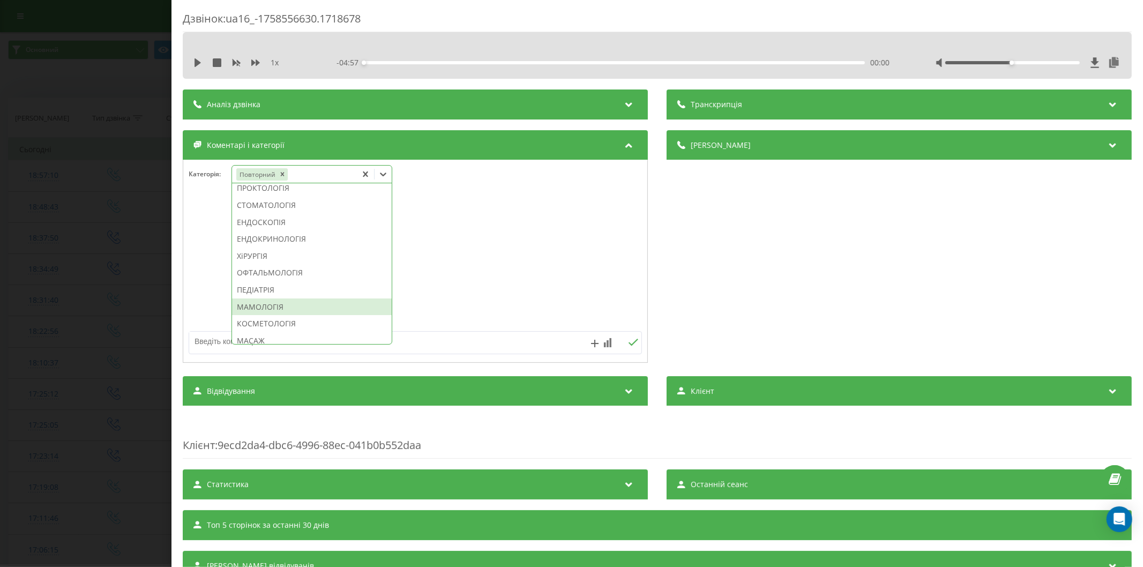
scroll to position [655, 0]
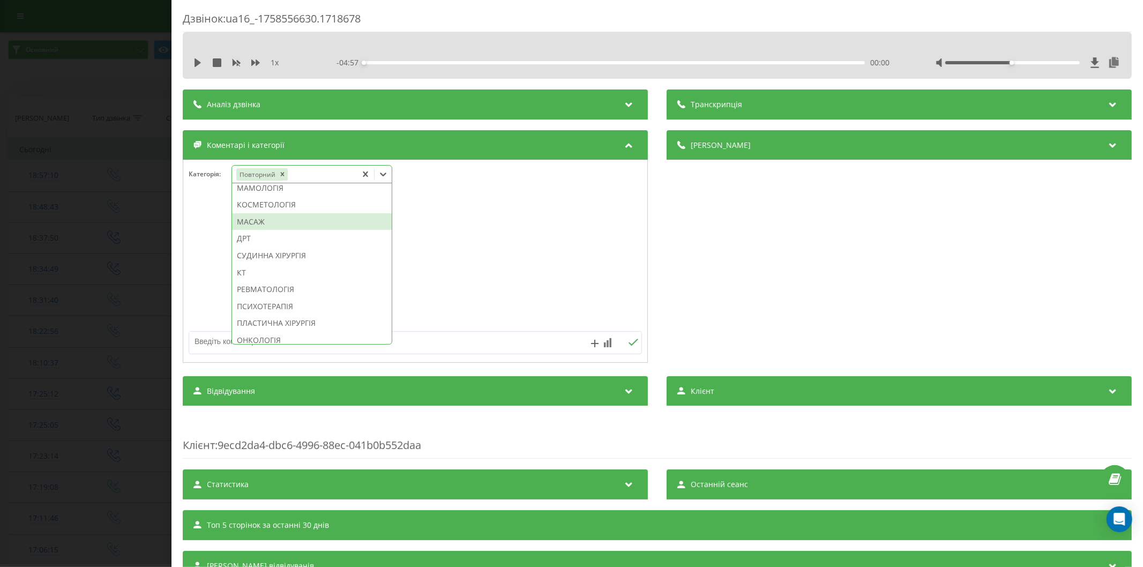
click at [272, 230] on div "МАСАЖ" at bounding box center [312, 221] width 160 height 17
click at [279, 230] on div "МАСАЖ" at bounding box center [312, 221] width 160 height 17
click at [258, 230] on div "МАСАЖ" at bounding box center [312, 221] width 160 height 17
click at [383, 170] on icon at bounding box center [383, 174] width 11 height 11
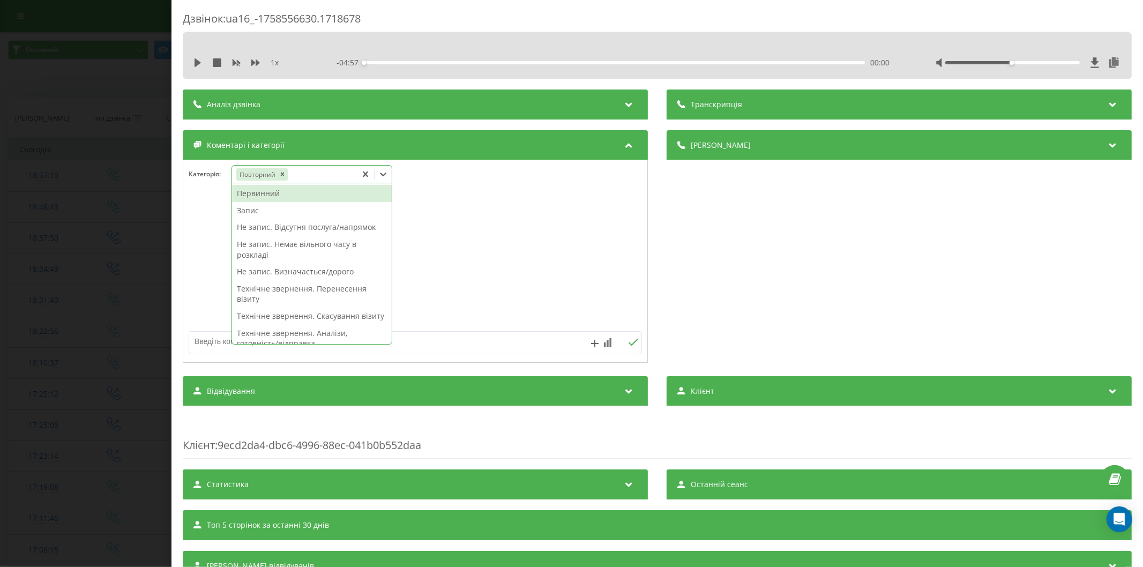
click at [384, 174] on icon at bounding box center [383, 174] width 11 height 11
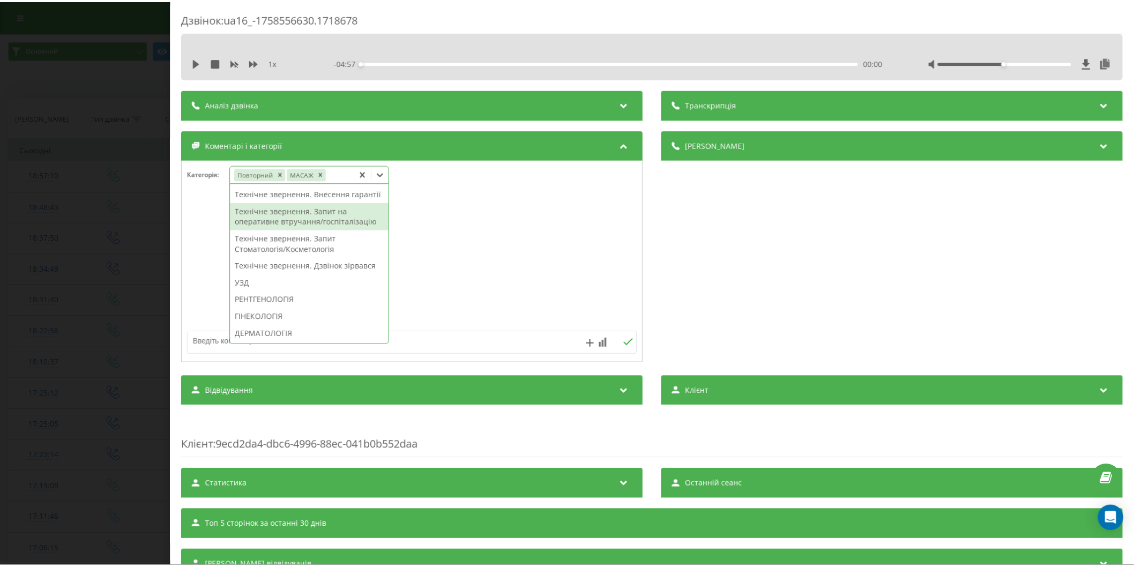
scroll to position [0, 0]
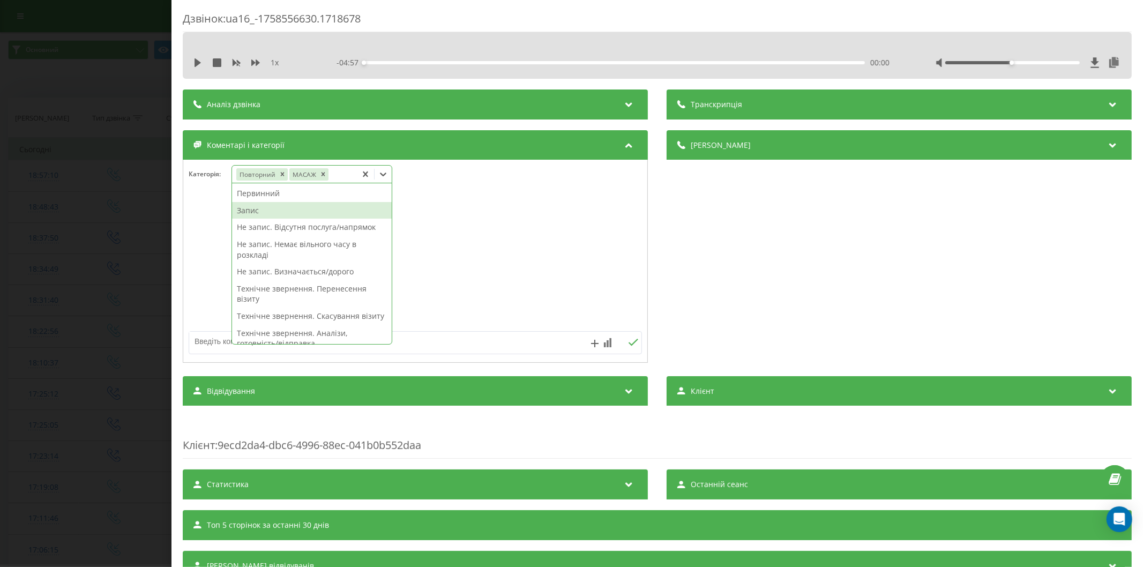
click at [290, 211] on div "Запис" at bounding box center [312, 210] width 160 height 17
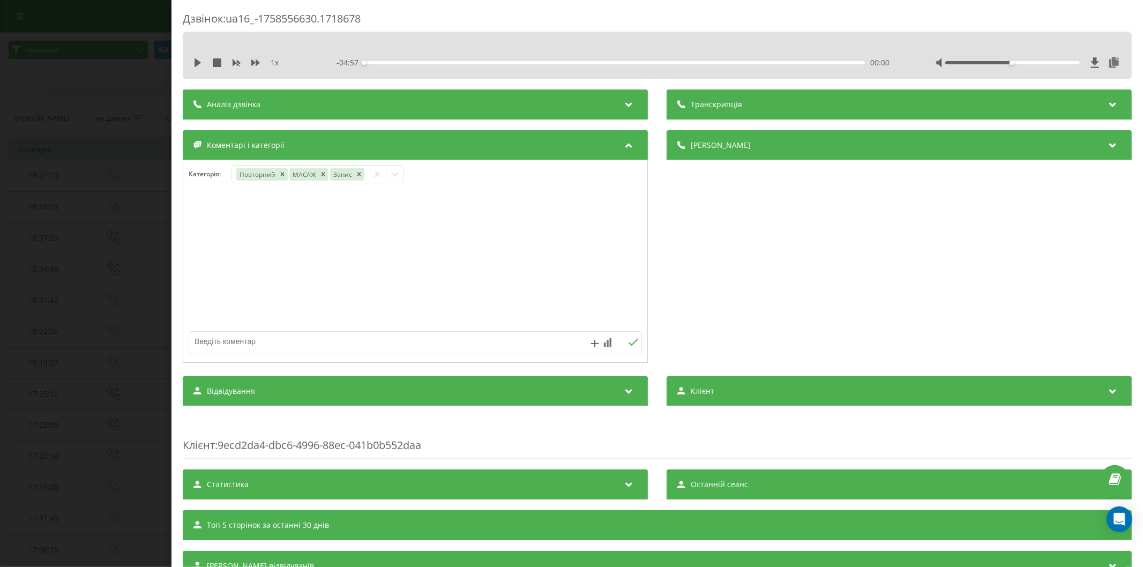
click at [505, 227] on div at bounding box center [415, 261] width 464 height 129
click at [124, 261] on div "Дзвінок : ua16_-1758556630.1718678 1 x - 04:57 00:00 00:00 Транскрипція Для AI-…" at bounding box center [571, 283] width 1143 height 567
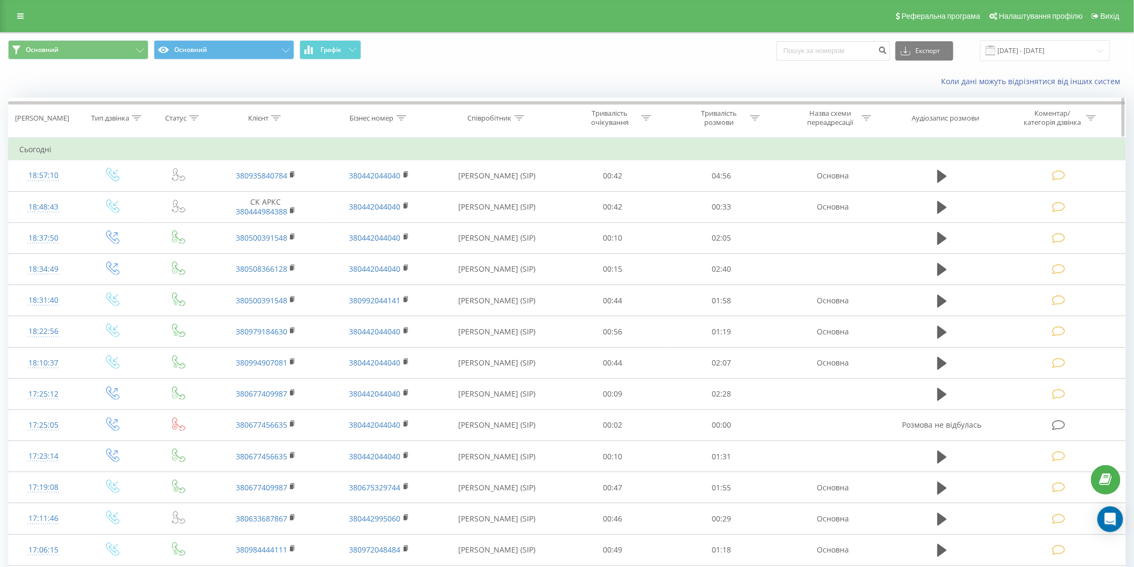
click at [1093, 118] on icon at bounding box center [1091, 117] width 10 height 5
click at [1020, 191] on div "Введіть значення" at bounding box center [1009, 195] width 76 height 9
click at [1016, 236] on div "Ні" at bounding box center [1015, 233] width 93 height 17
click at [1032, 197] on div at bounding box center [1009, 196] width 76 height 10
click at [1040, 186] on div "Ні" at bounding box center [1015, 195] width 94 height 20
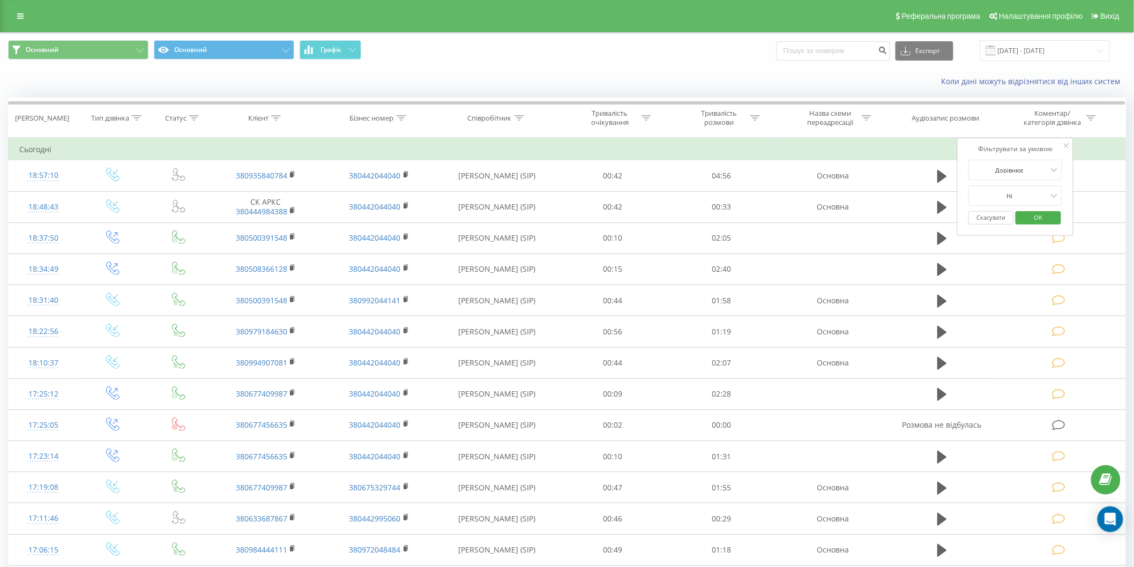
click at [1043, 216] on span "OK" at bounding box center [1038, 217] width 30 height 17
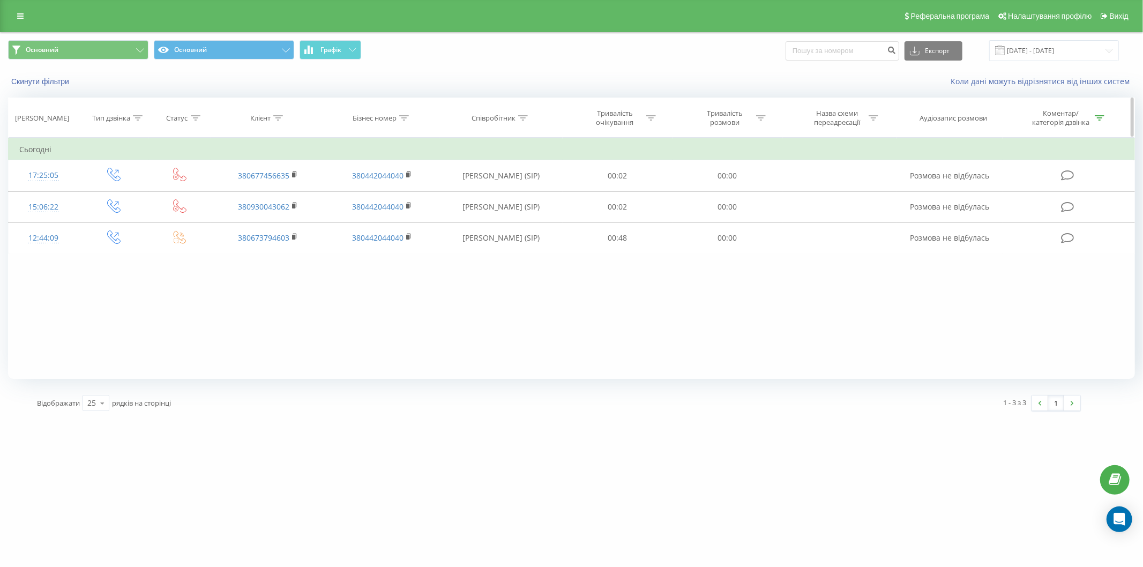
click at [1098, 118] on icon at bounding box center [1100, 117] width 10 height 5
click at [34, 78] on button "Скинути фільтри" at bounding box center [41, 82] width 66 height 10
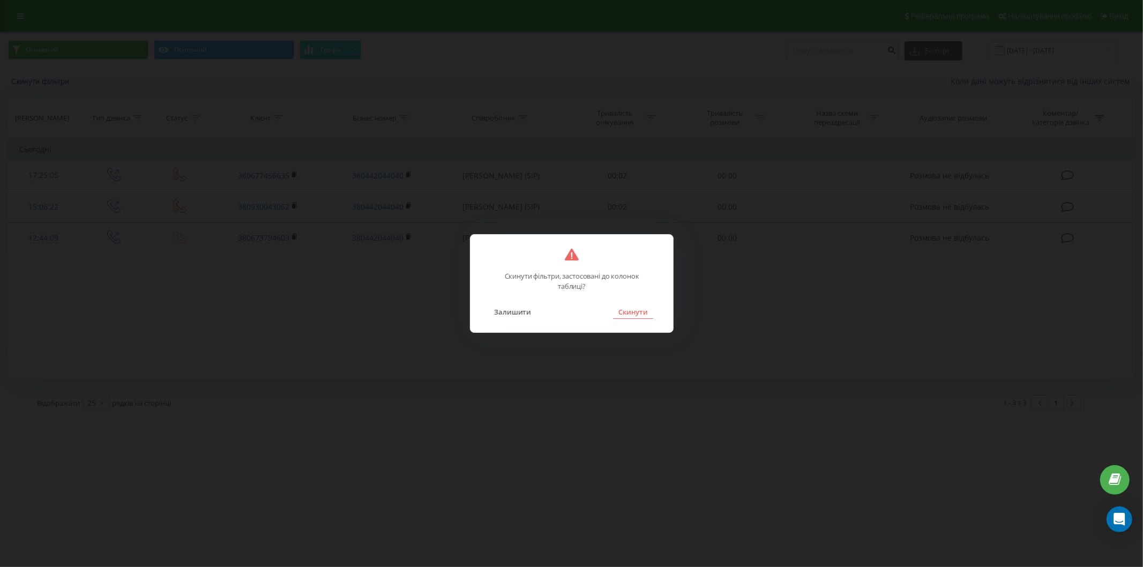
click at [643, 310] on button "Скинути" at bounding box center [633, 312] width 40 height 14
